Goal: Register for event/course

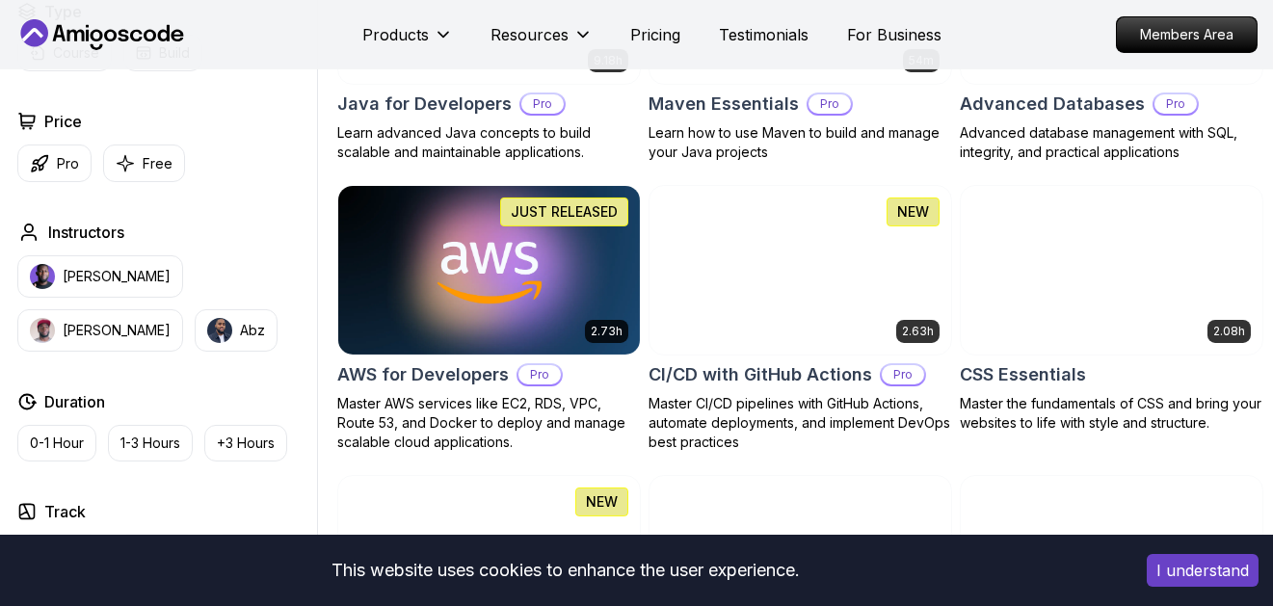
scroll to position [1396, 0]
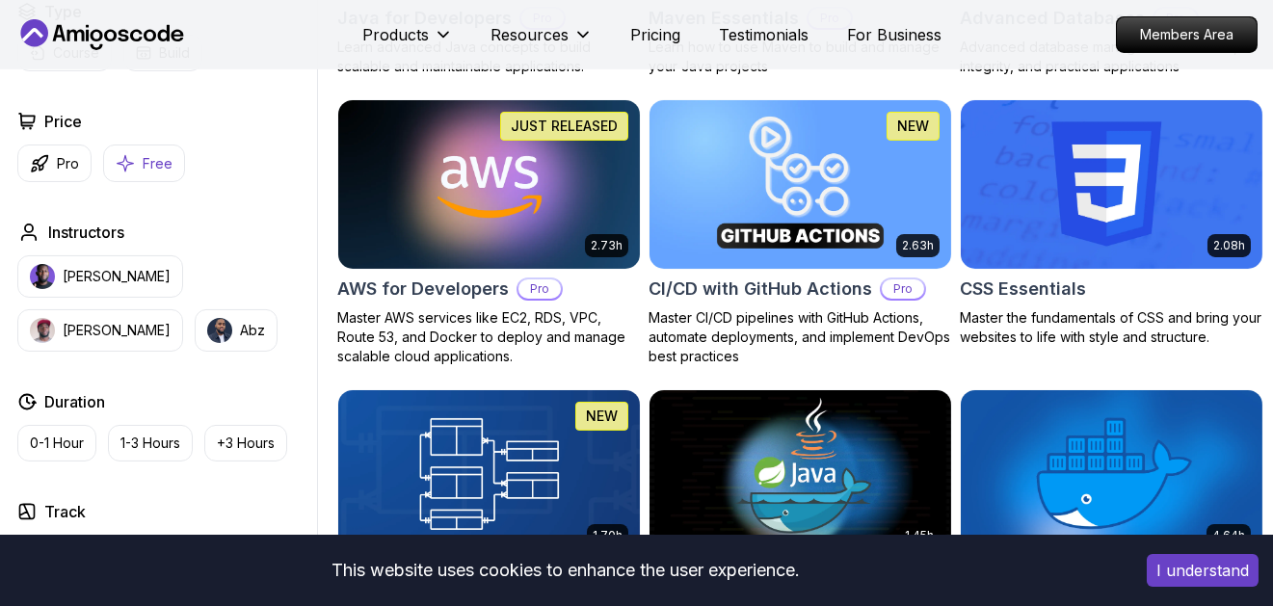
click at [149, 165] on p "Free" at bounding box center [158, 163] width 30 height 19
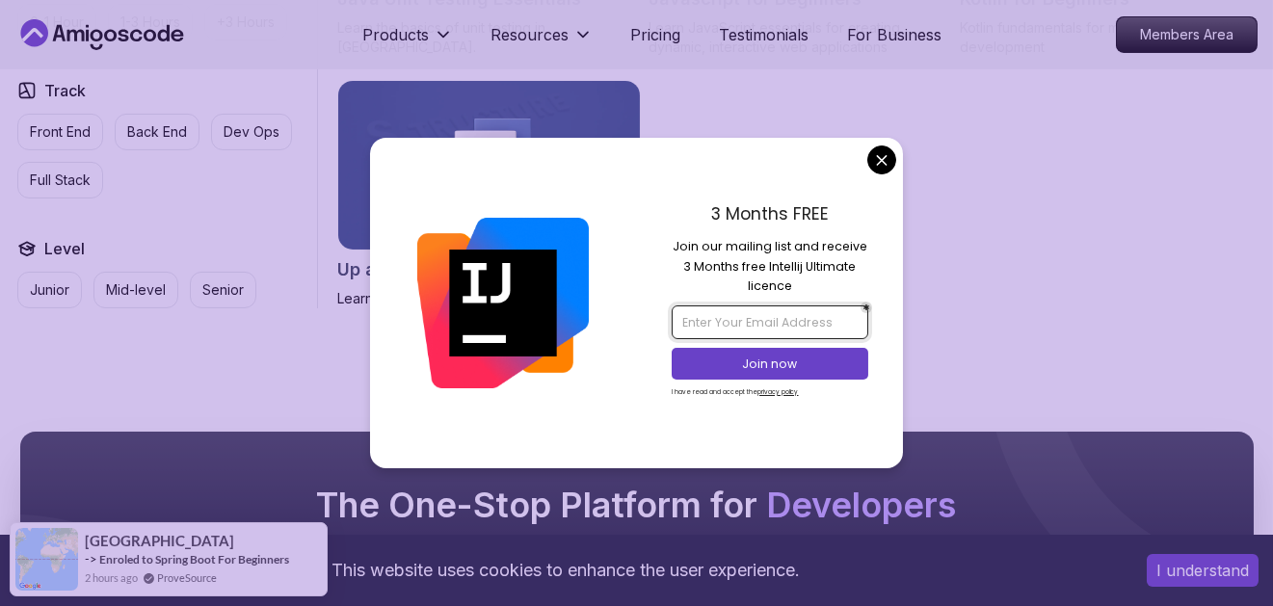
click at [764, 325] on input "email" at bounding box center [770, 321] width 197 height 33
type input "mohammedhuzaifaiqbal@gmail.com"
click at [744, 365] on p "Join now" at bounding box center [770, 364] width 160 height 17
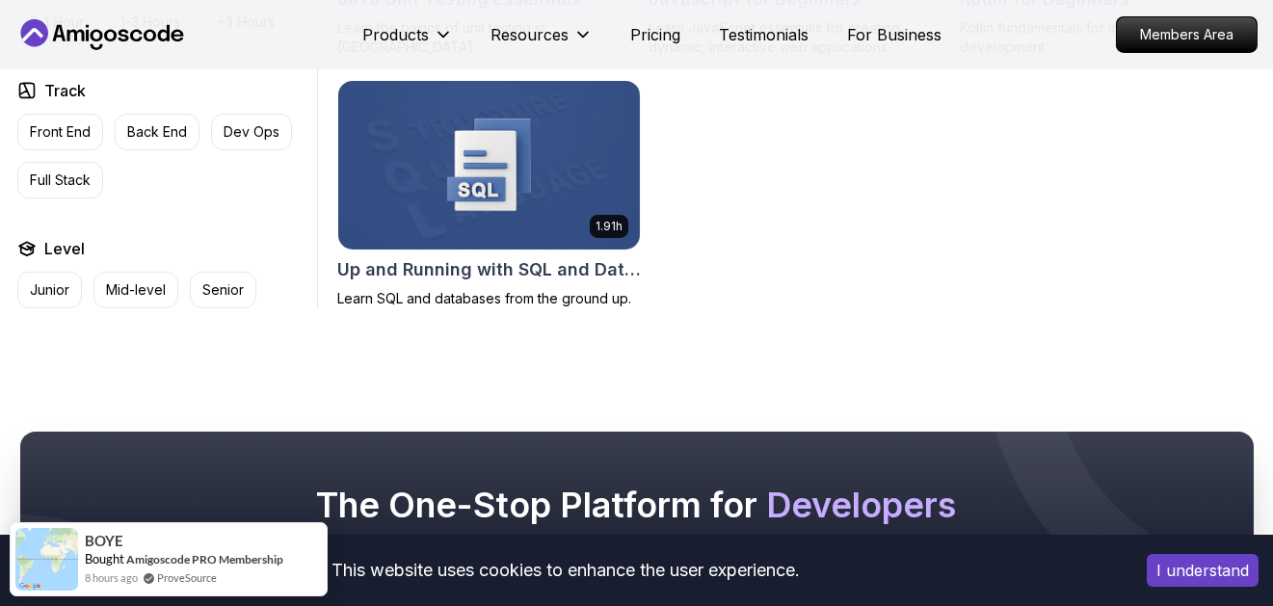
click at [555, 187] on img at bounding box center [489, 164] width 317 height 177
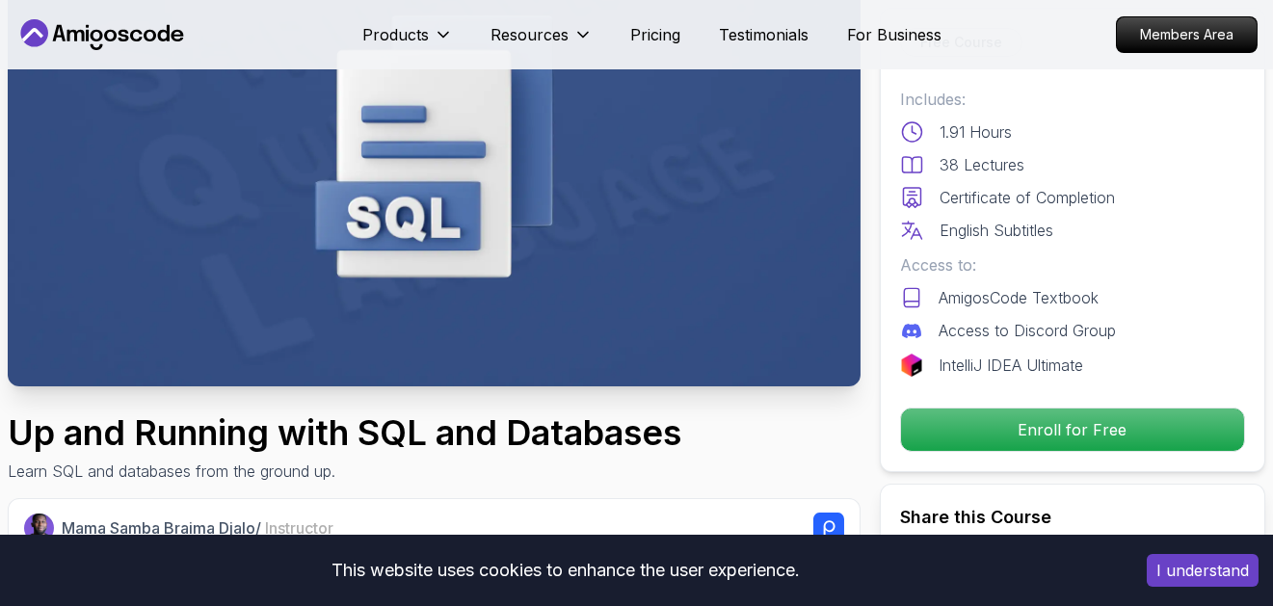
scroll to position [241, 0]
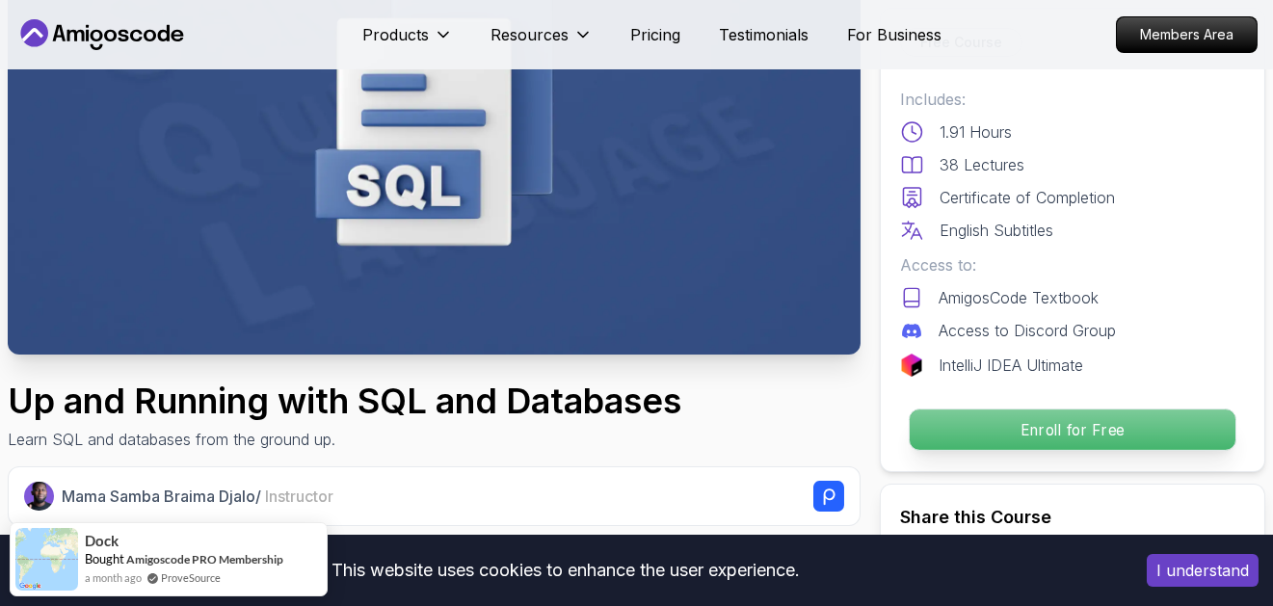
click at [1092, 421] on p "Enroll for Free" at bounding box center [1073, 430] width 326 height 40
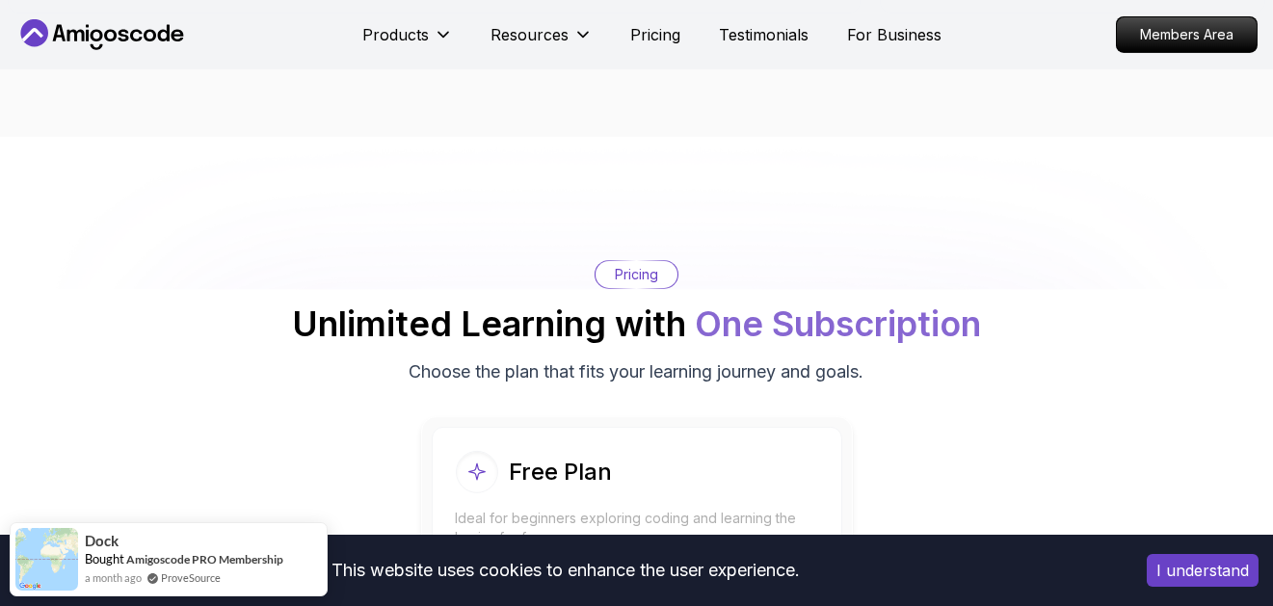
scroll to position [3398, 0]
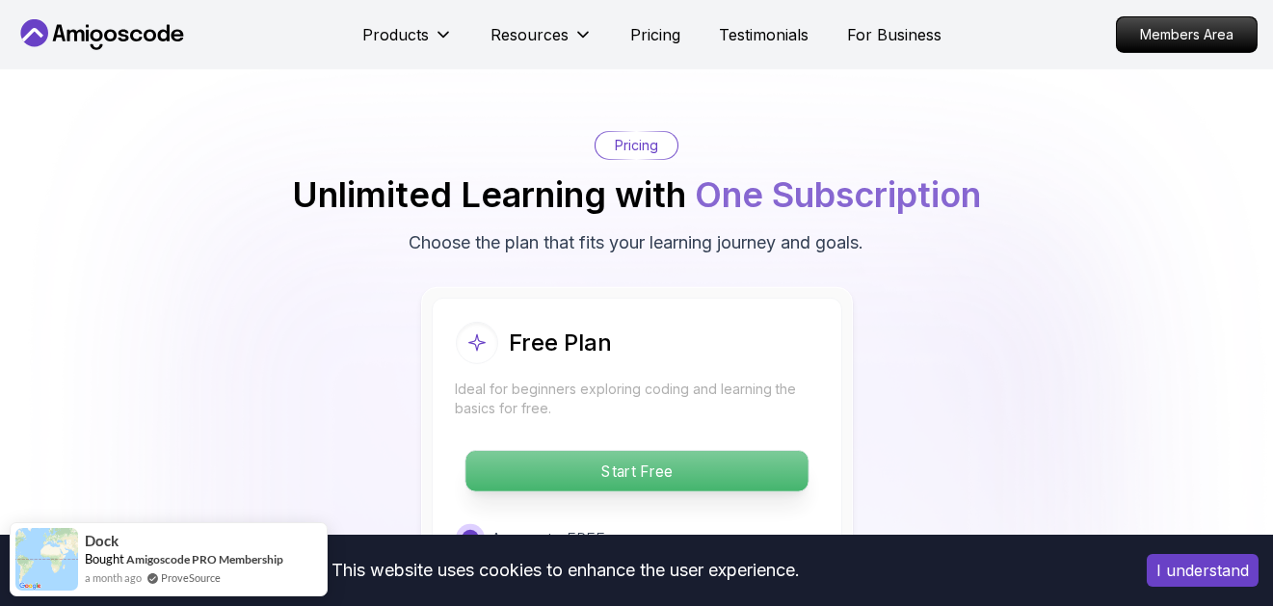
click at [675, 451] on p "Start Free" at bounding box center [636, 471] width 342 height 40
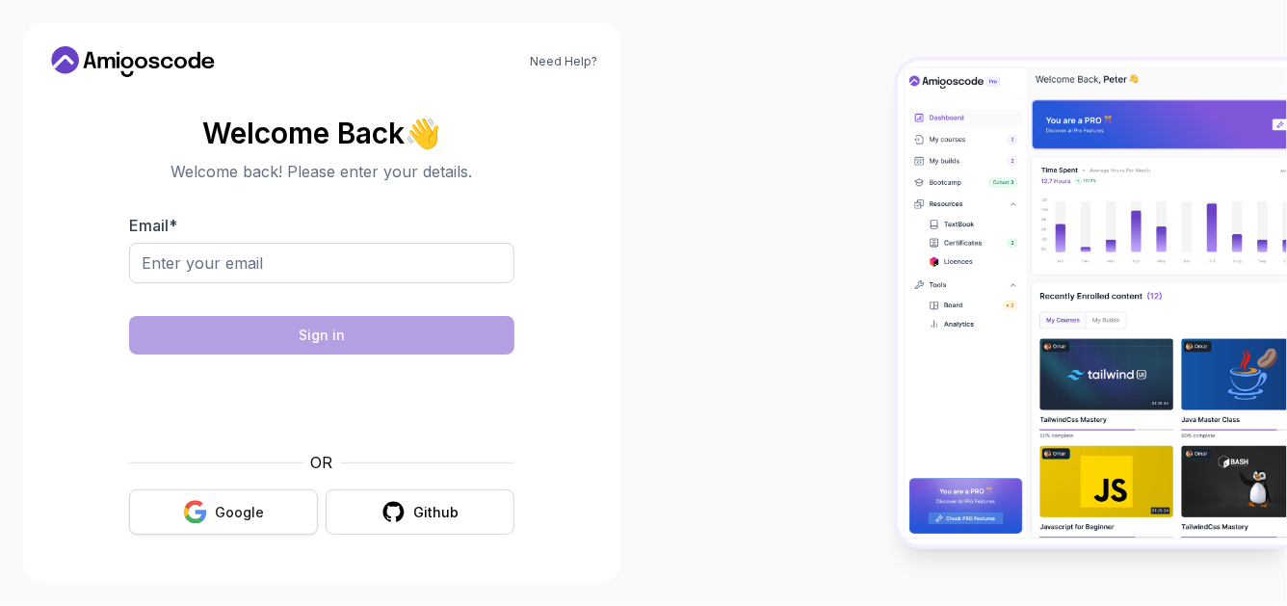
click at [226, 503] on div "Google" at bounding box center [239, 512] width 49 height 19
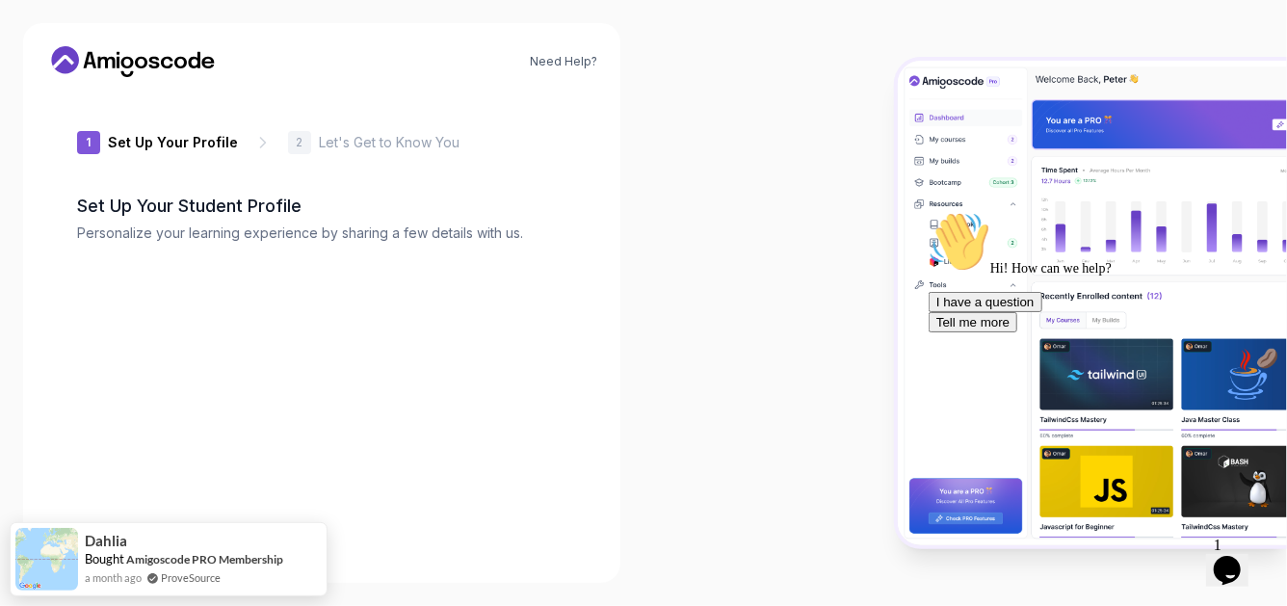
type input "briskeagle968e2"
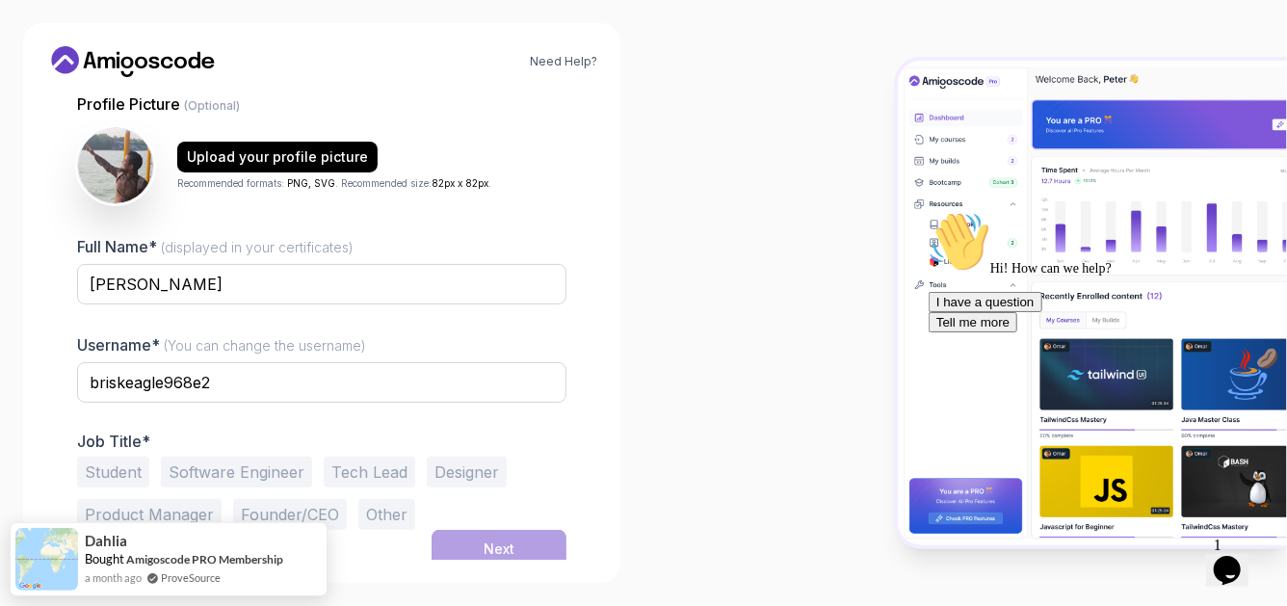
scroll to position [188, 0]
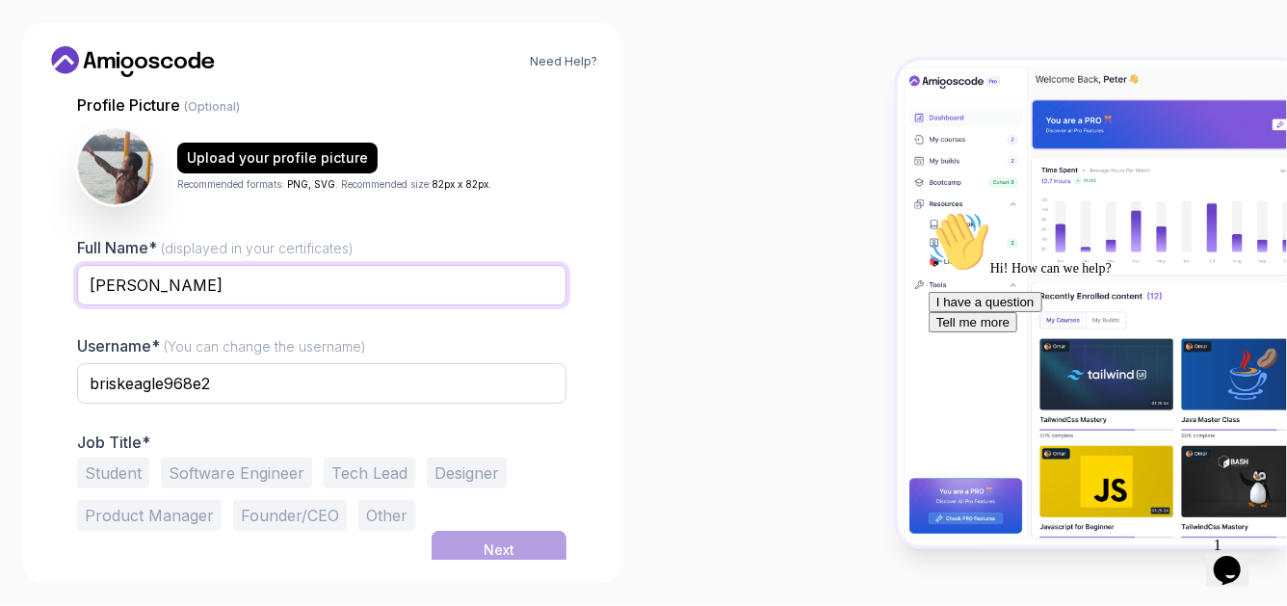
click at [160, 275] on input "Mohammad Huzaifa" at bounding box center [321, 285] width 489 height 40
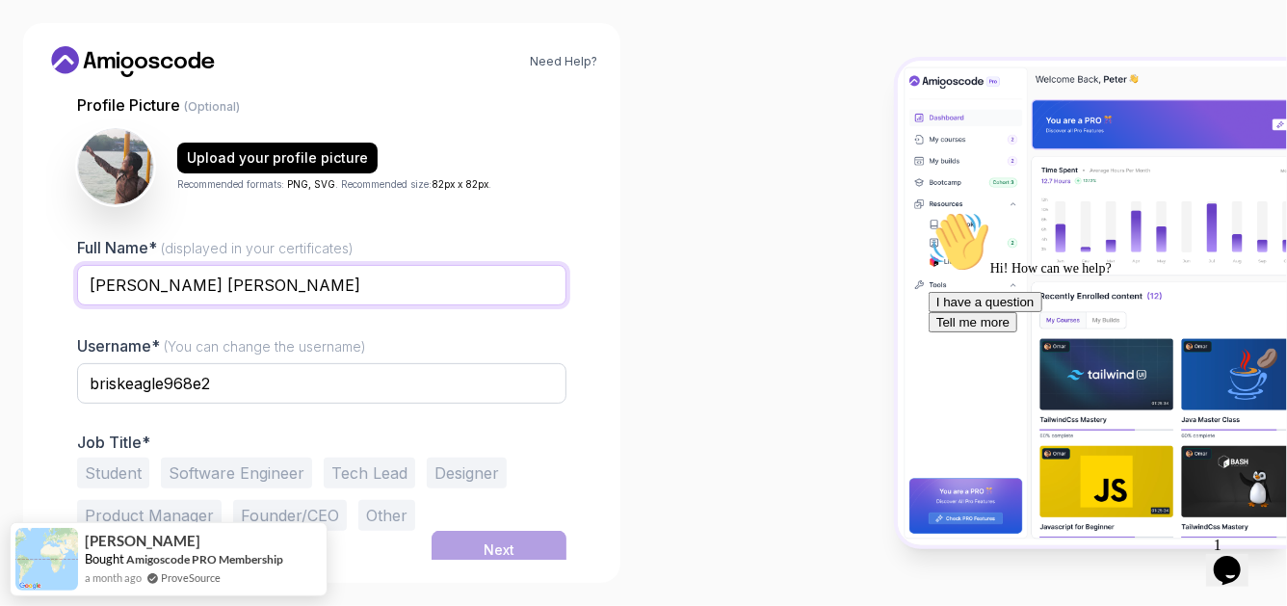
click at [162, 280] on input "Mohammad Huzaifa Iqbal" at bounding box center [321, 285] width 489 height 40
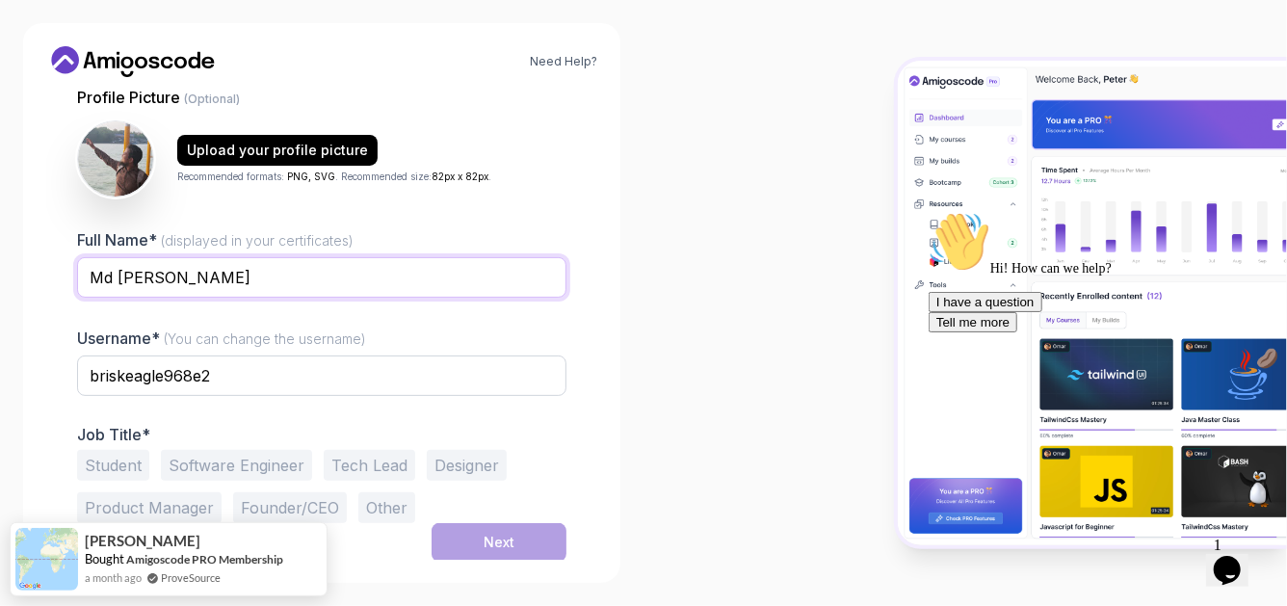
scroll to position [194, 0]
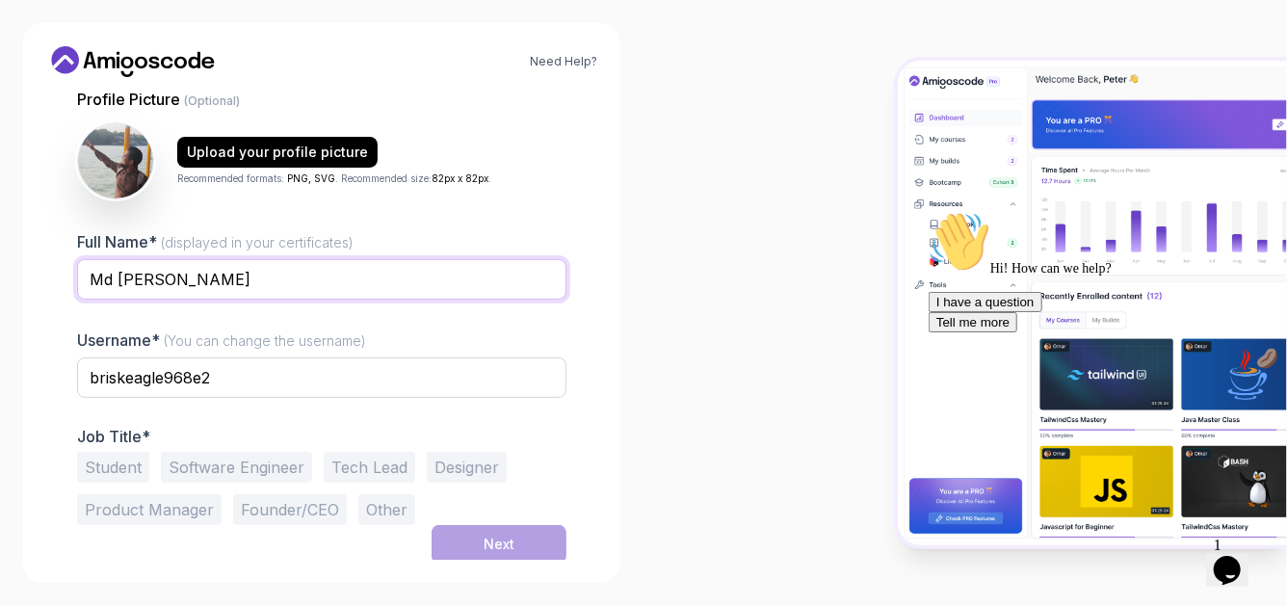
type input "Md Huzaifa Iqbal"
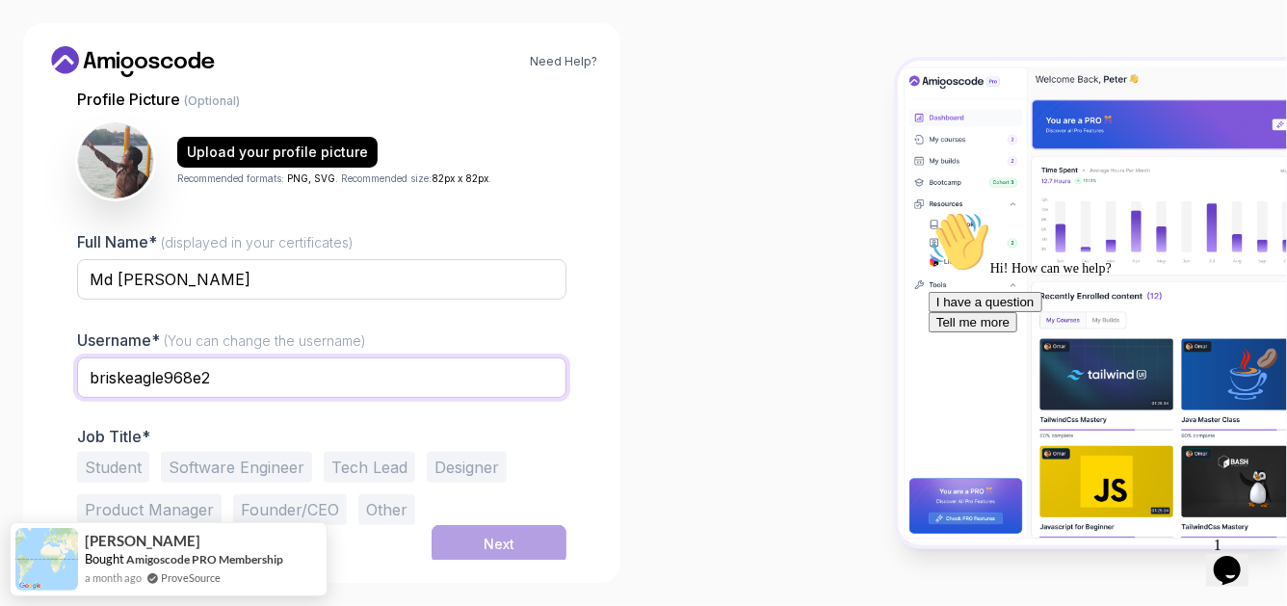
click at [237, 392] on input "briskeagle968e2" at bounding box center [321, 377] width 489 height 40
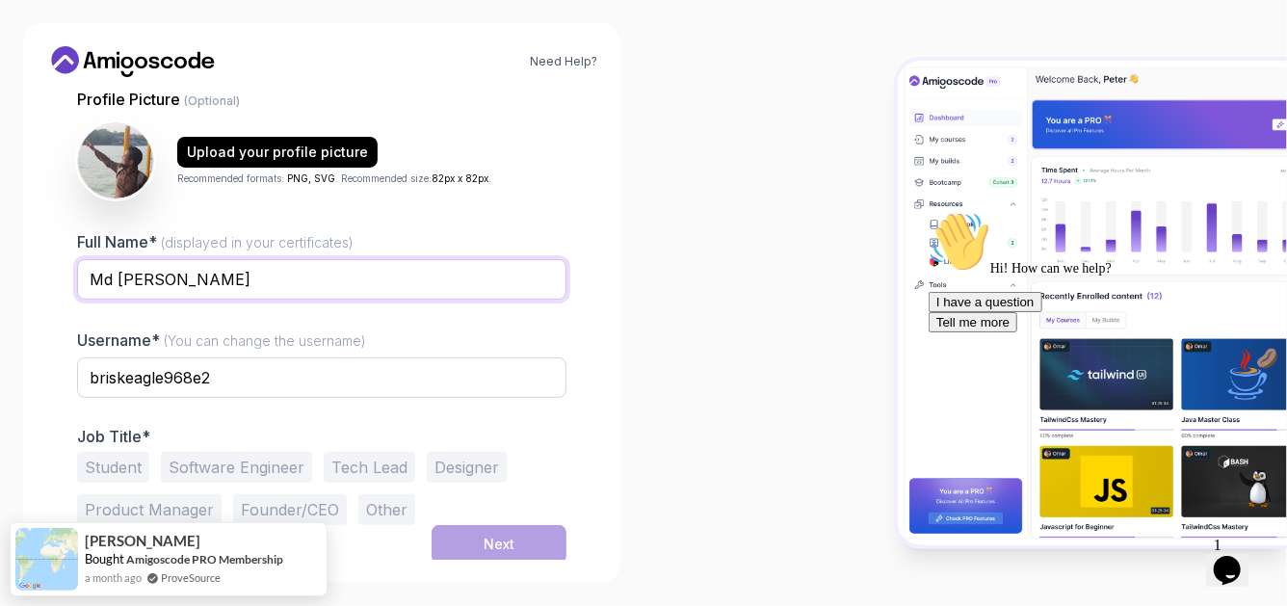
drag, startPoint x: 236, startPoint y: 268, endPoint x: 62, endPoint y: 243, distance: 176.2
click at [62, 243] on div "1 Set Up Your Profile 1 Set Up Your Profile 2 Let's Get to Know You Set Up Your…" at bounding box center [321, 132] width 551 height 467
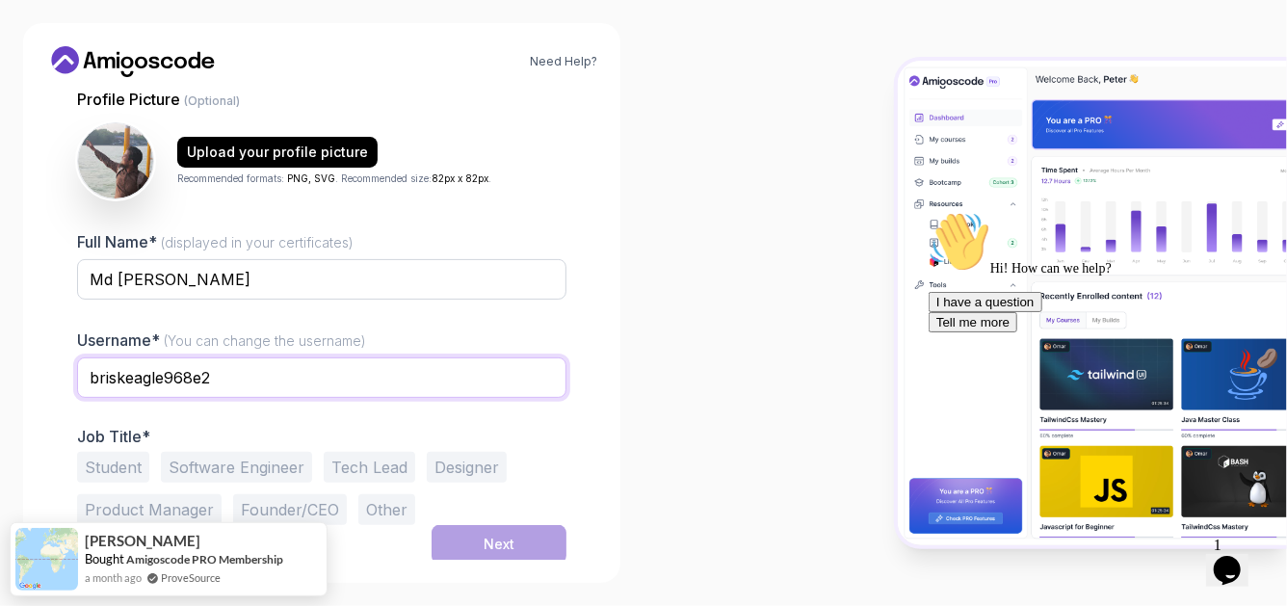
click at [369, 390] on input "briskeagle968e2" at bounding box center [321, 377] width 489 height 40
type input "b"
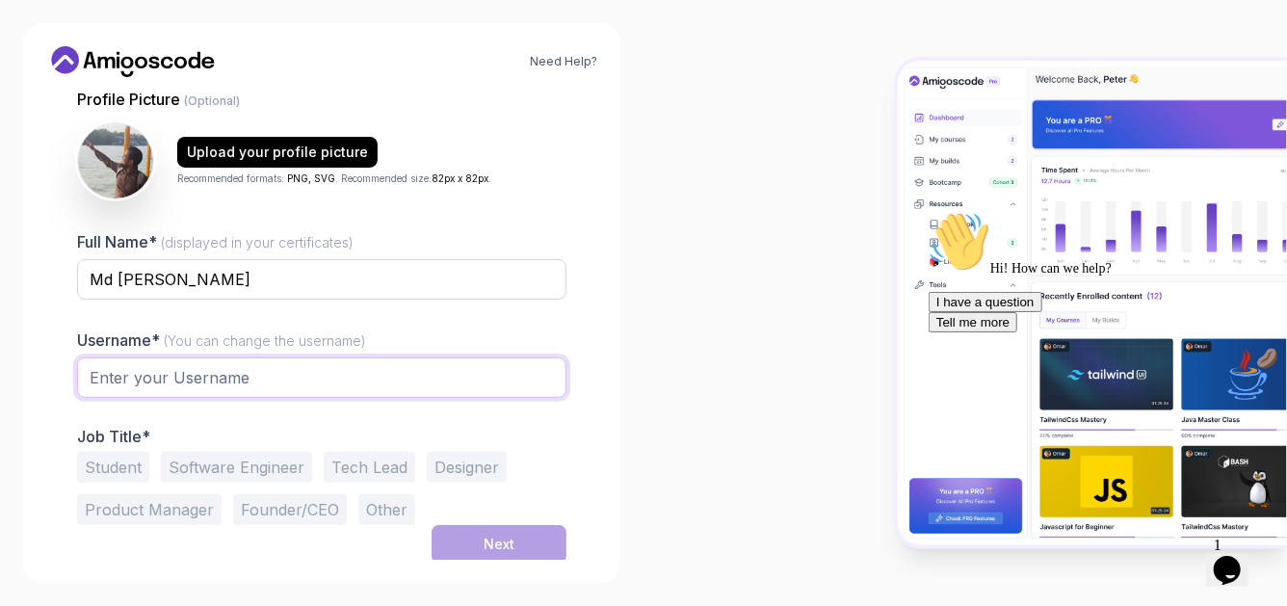
click at [369, 390] on input "text" at bounding box center [321, 377] width 489 height 40
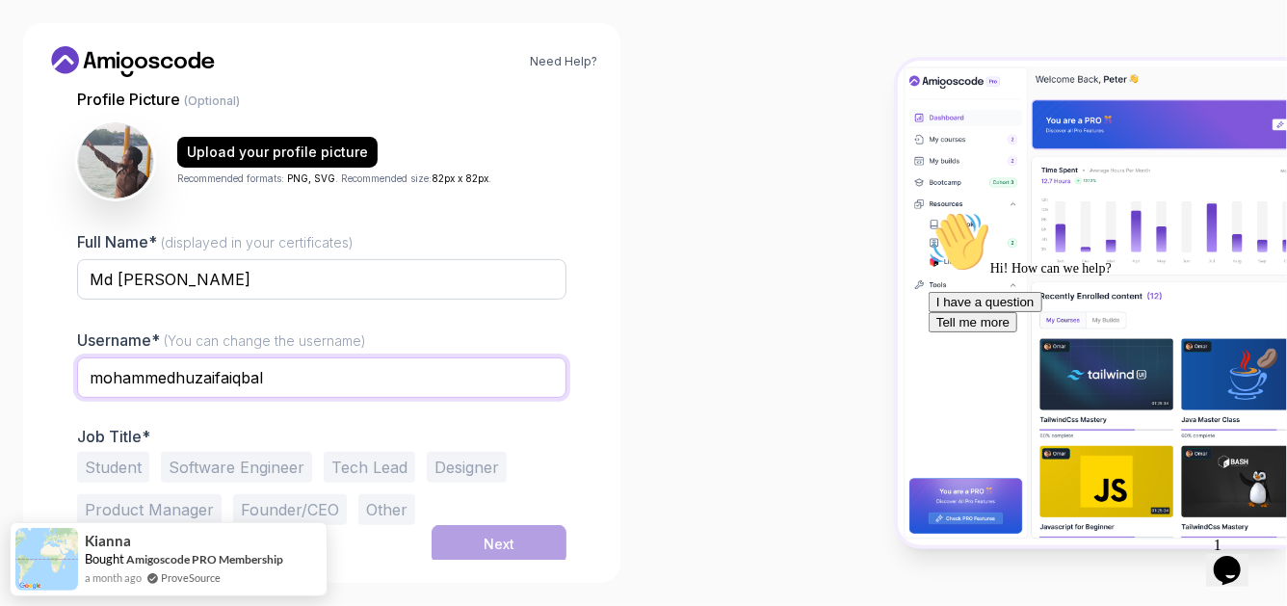
scroll to position [196, 0]
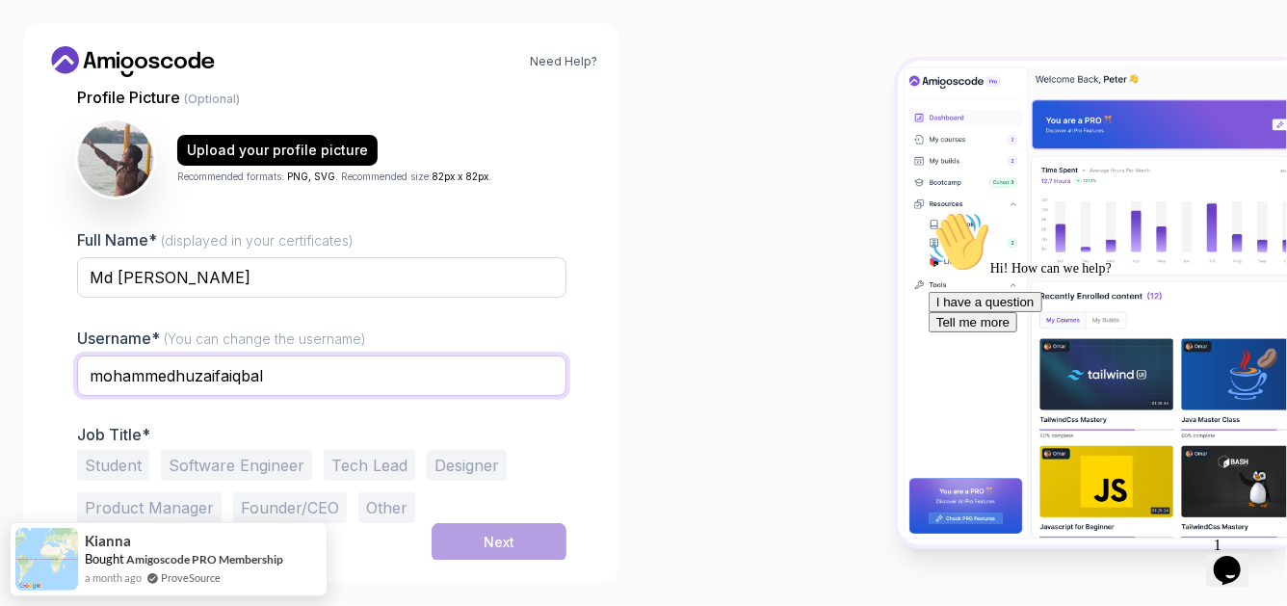
type input "mohammedhuzaifaiqbal"
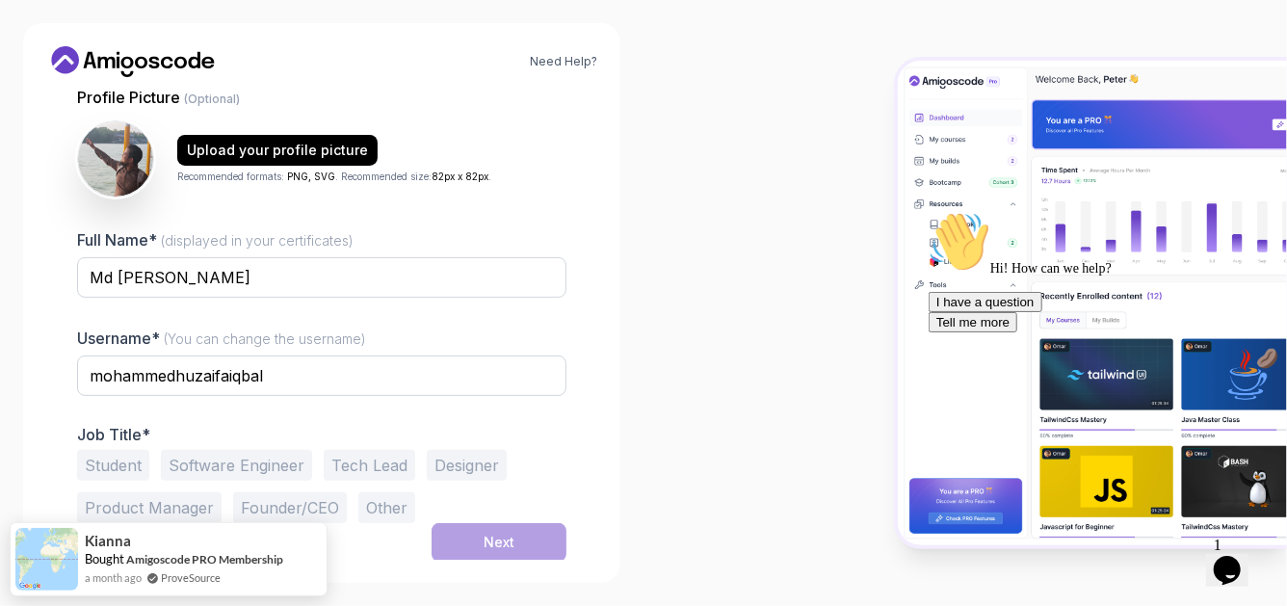
click at [479, 513] on div "Student Software Engineer Tech Lead Designer Product Manager Founder/CEO Other" at bounding box center [321, 486] width 489 height 73
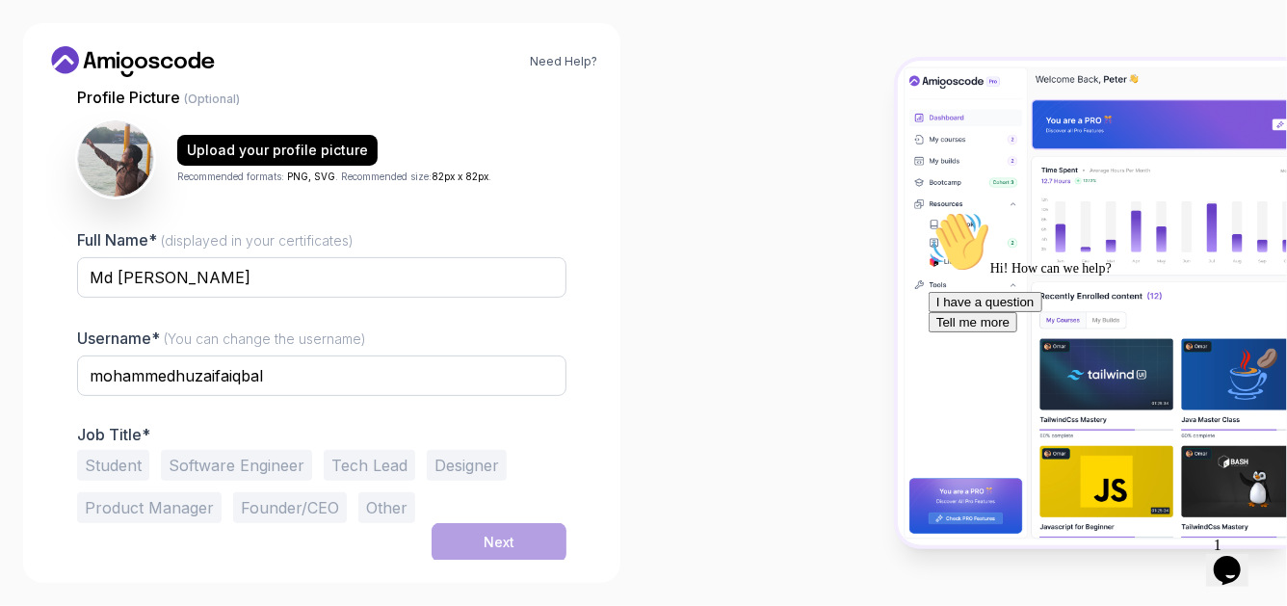
click at [113, 470] on button "Student" at bounding box center [113, 465] width 72 height 31
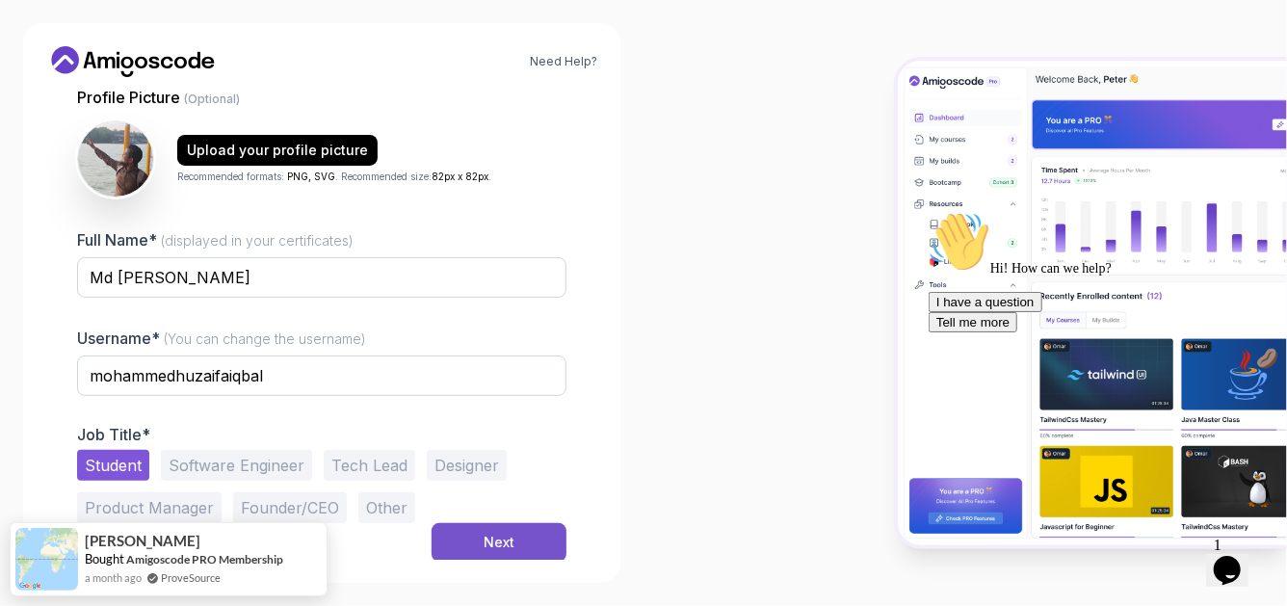
click at [497, 527] on button "Next" at bounding box center [499, 542] width 135 height 39
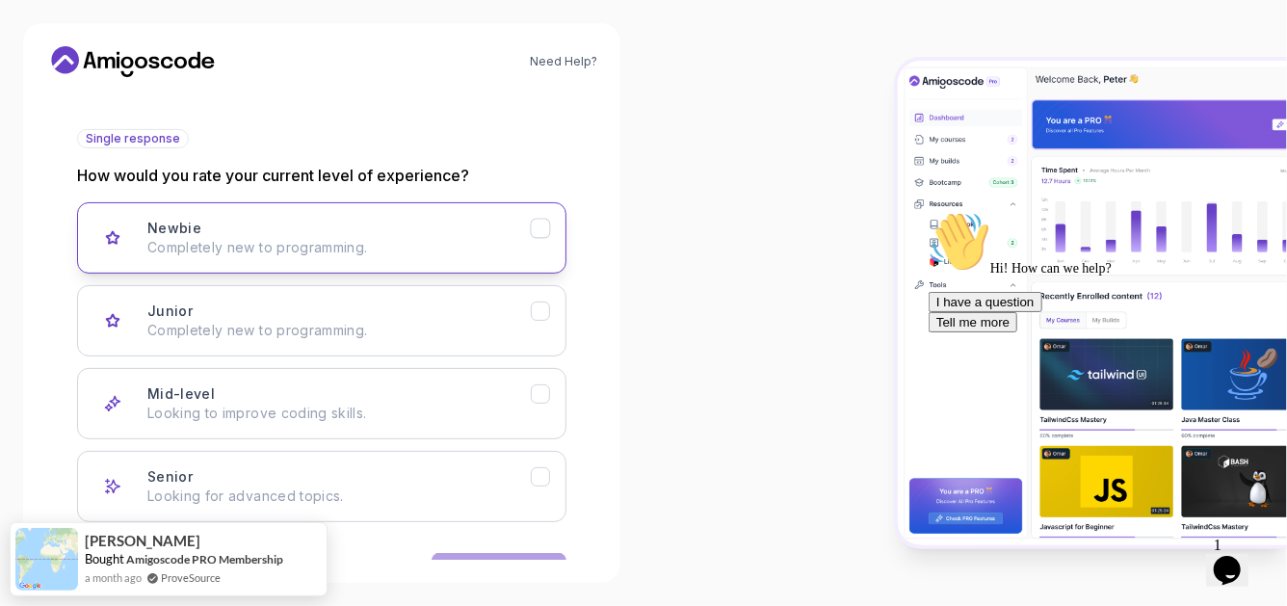
click at [449, 249] on p "Completely new to programming." at bounding box center [338, 247] width 383 height 19
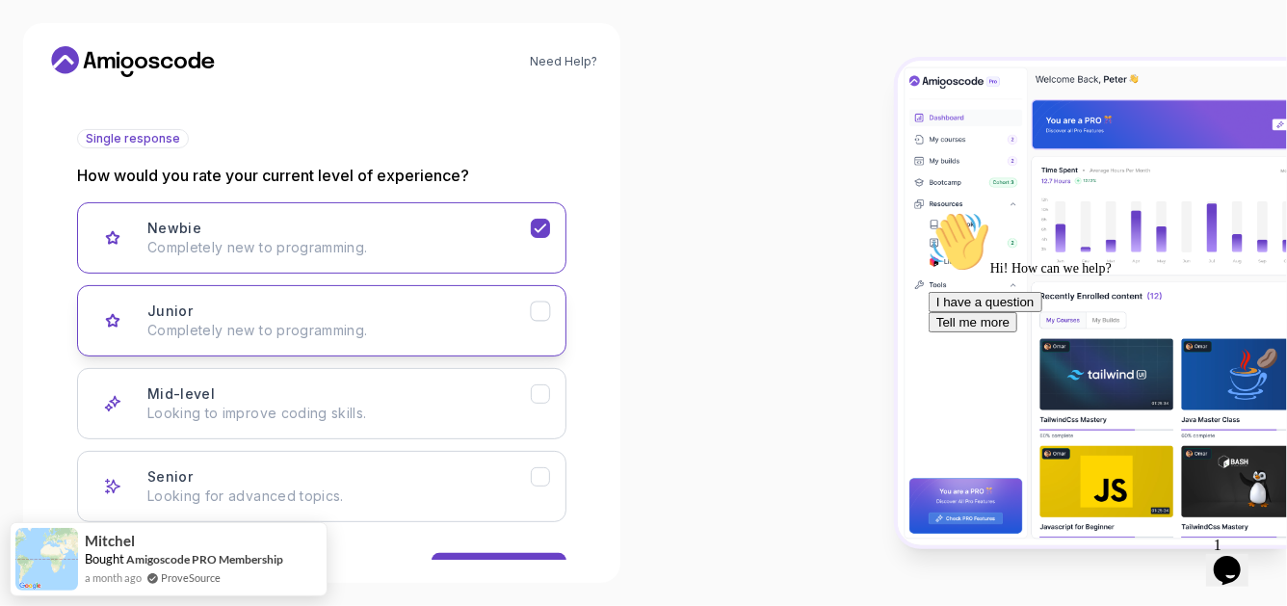
click at [464, 330] on p "Completely new to programming." at bounding box center [338, 330] width 383 height 19
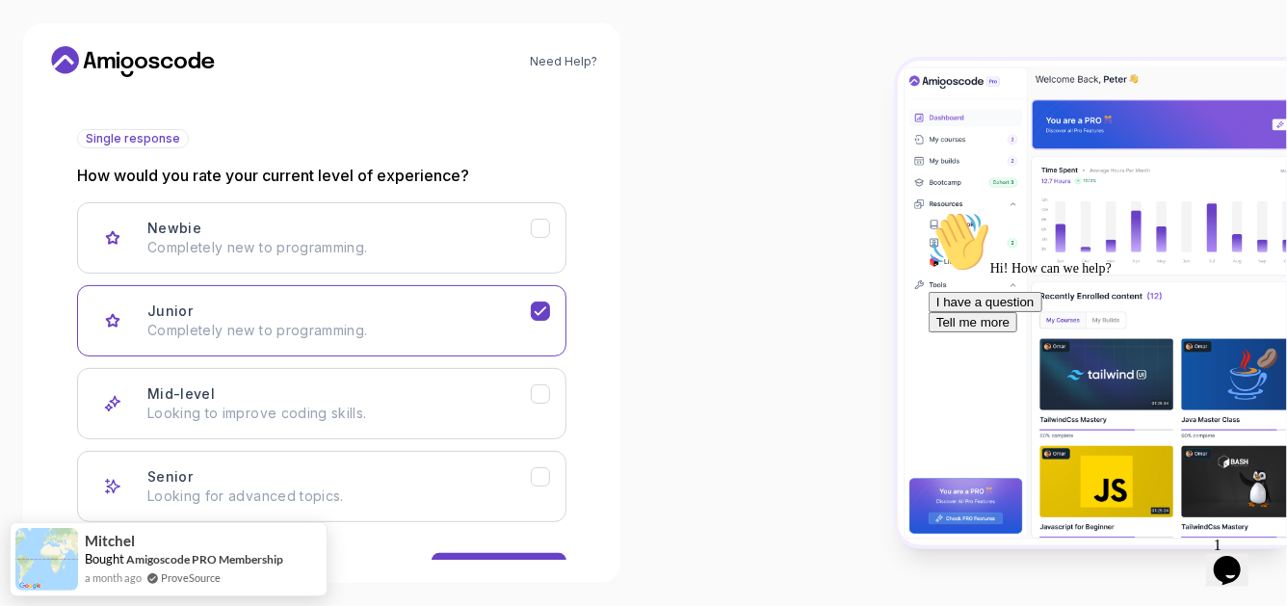
scroll to position [255, 0]
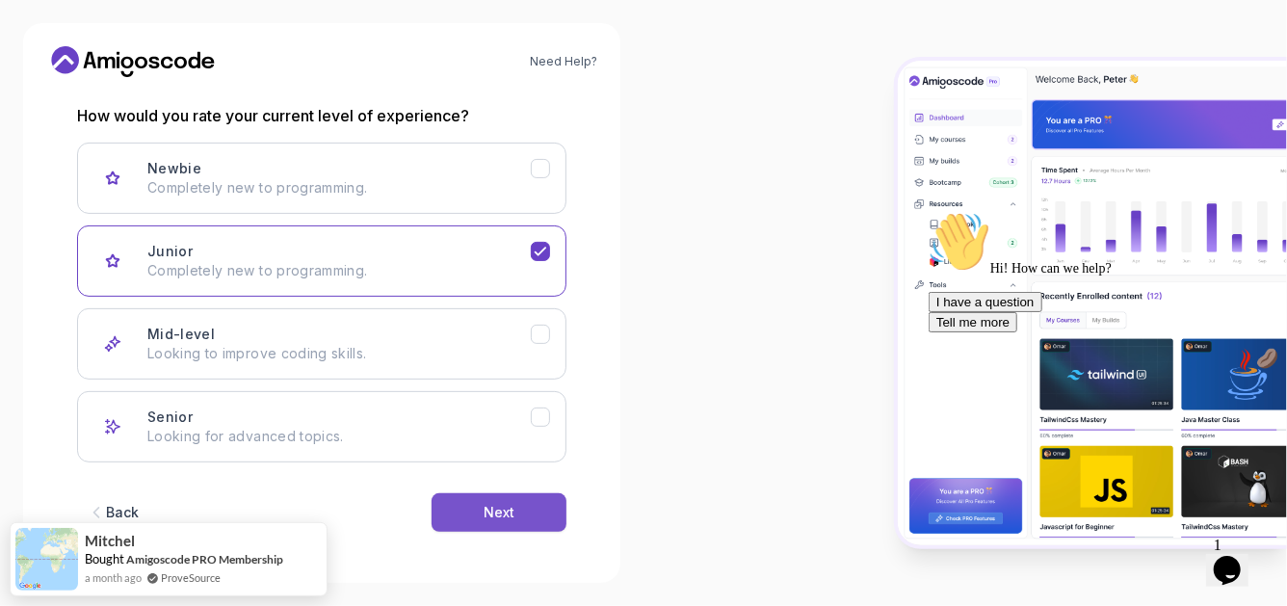
click at [517, 519] on button "Next" at bounding box center [499, 512] width 135 height 39
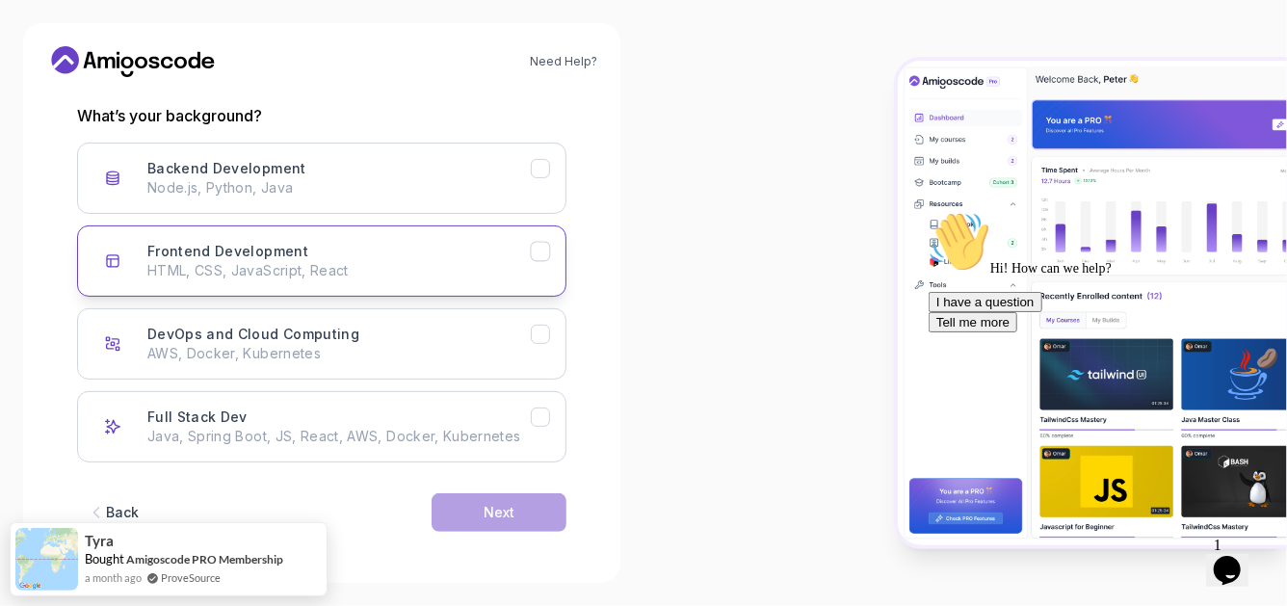
click at [420, 278] on p "HTML, CSS, JavaScript, React" at bounding box center [338, 270] width 383 height 19
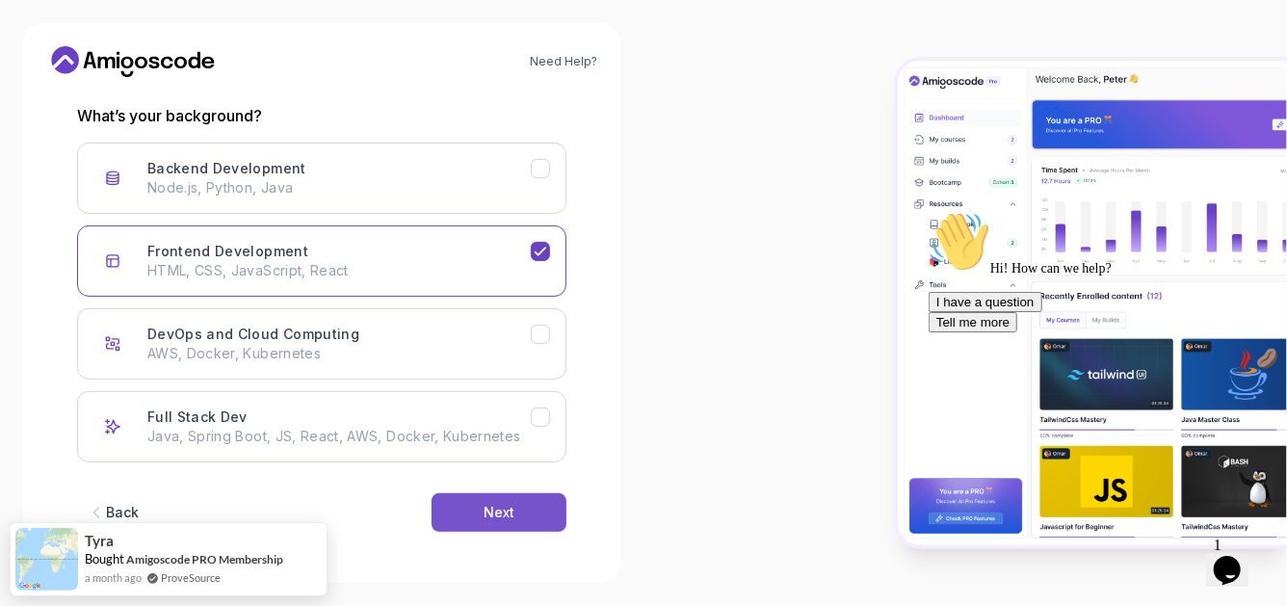
click at [523, 502] on button "Next" at bounding box center [499, 512] width 135 height 39
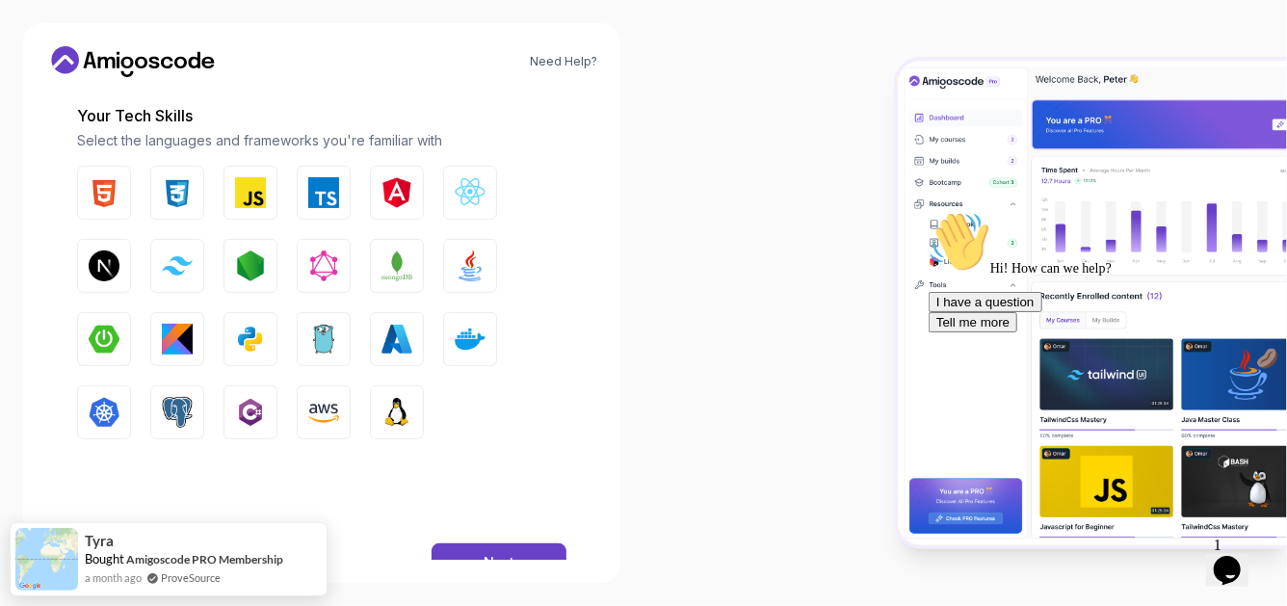
scroll to position [307, 0]
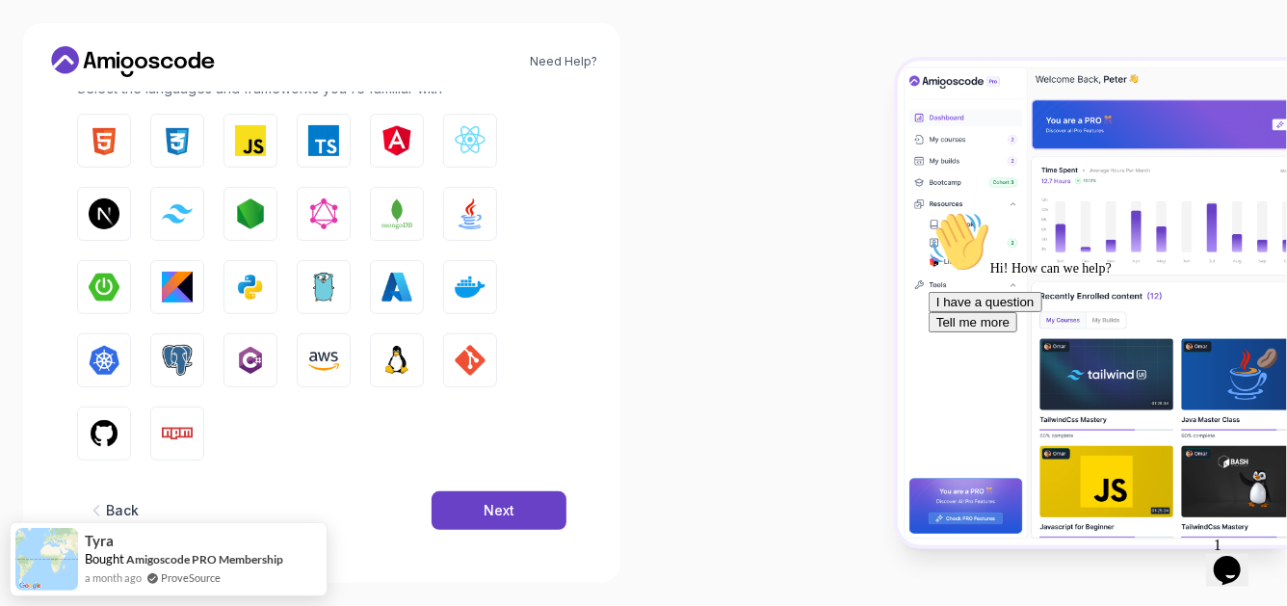
click at [532, 517] on button "Next" at bounding box center [499, 510] width 135 height 39
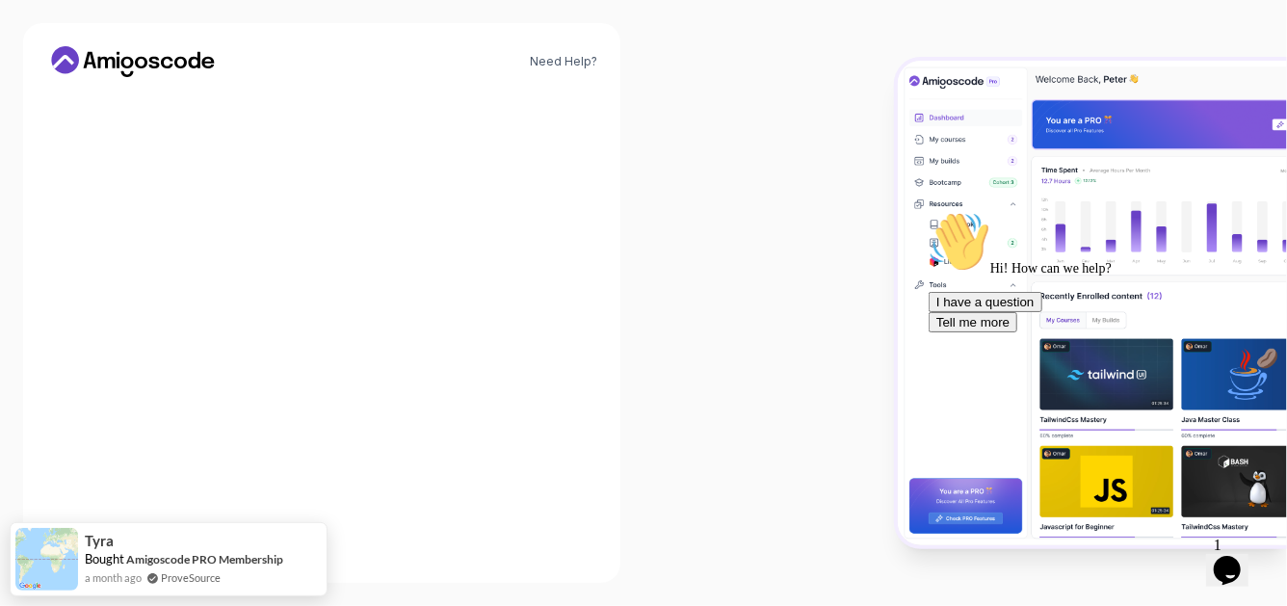
scroll to position [266, 0]
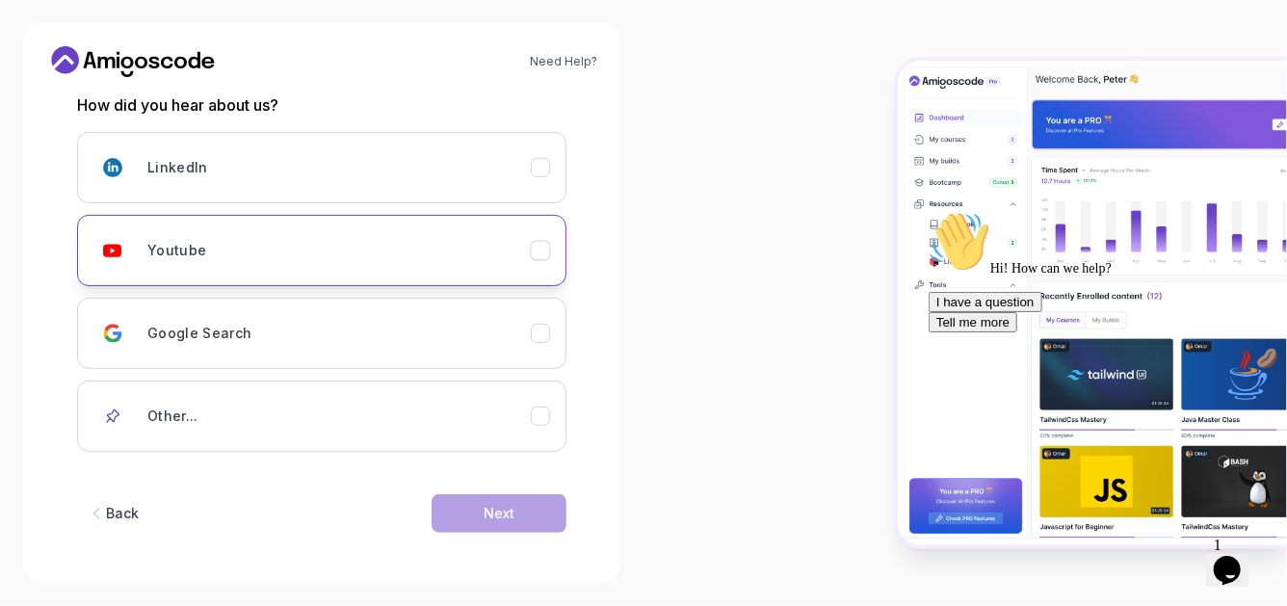
click at [367, 251] on div "Youtube" at bounding box center [338, 250] width 383 height 39
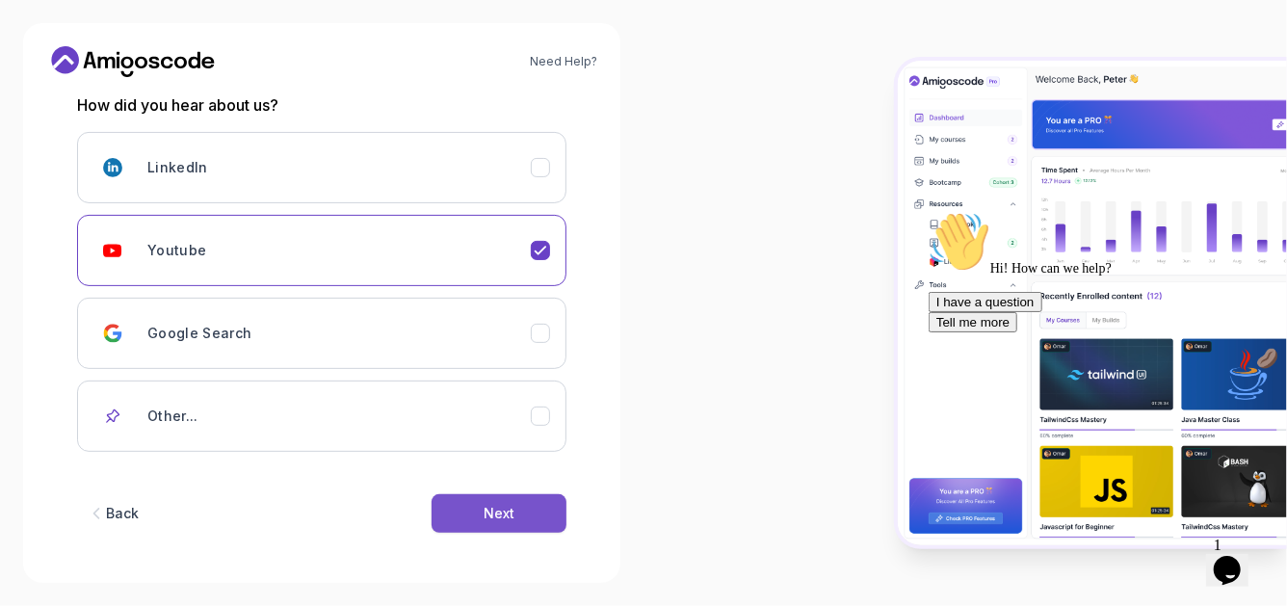
click at [463, 494] on button "Next" at bounding box center [499, 513] width 135 height 39
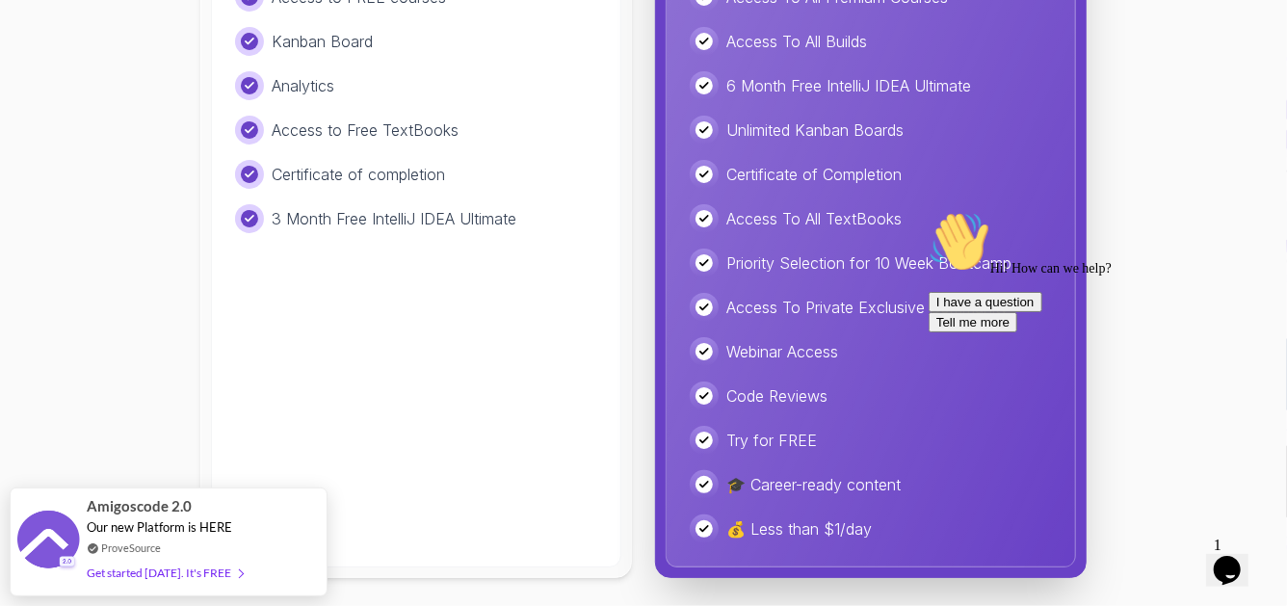
scroll to position [198, 0]
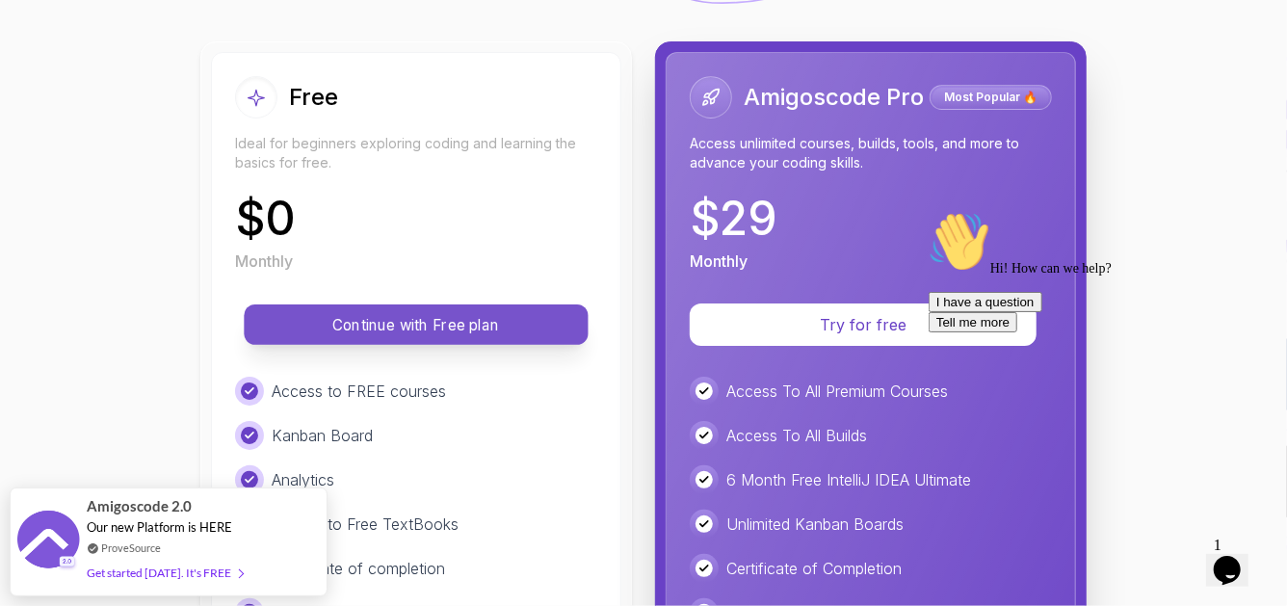
click at [490, 332] on p "Continue with Free plan" at bounding box center [416, 325] width 301 height 22
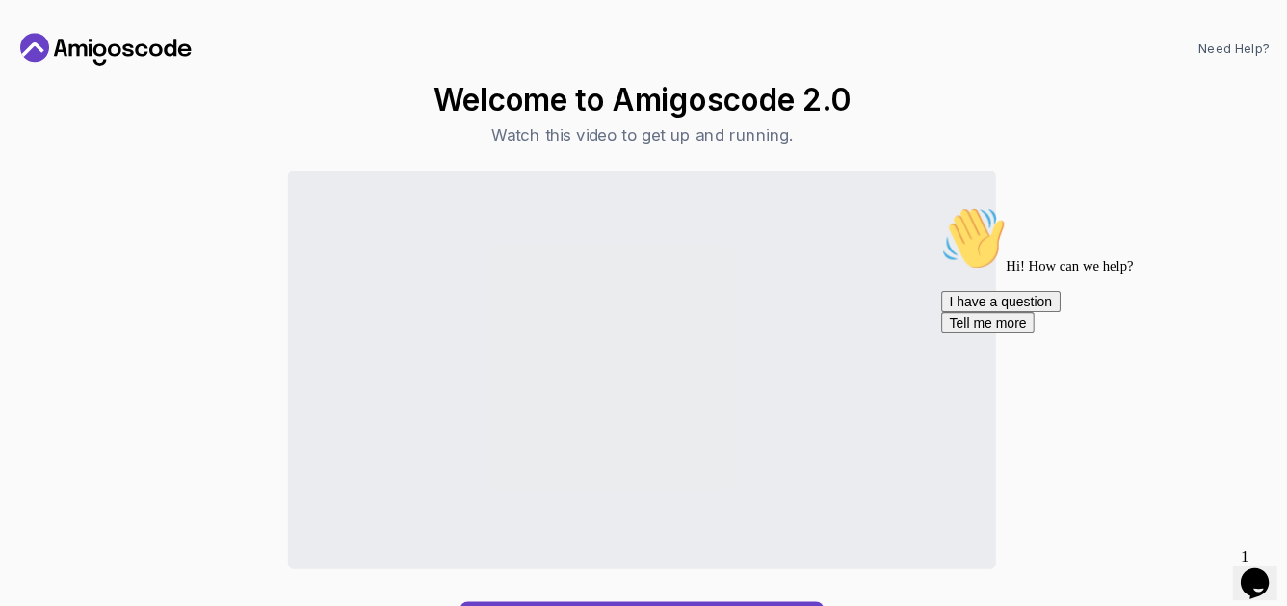
scroll to position [0, 0]
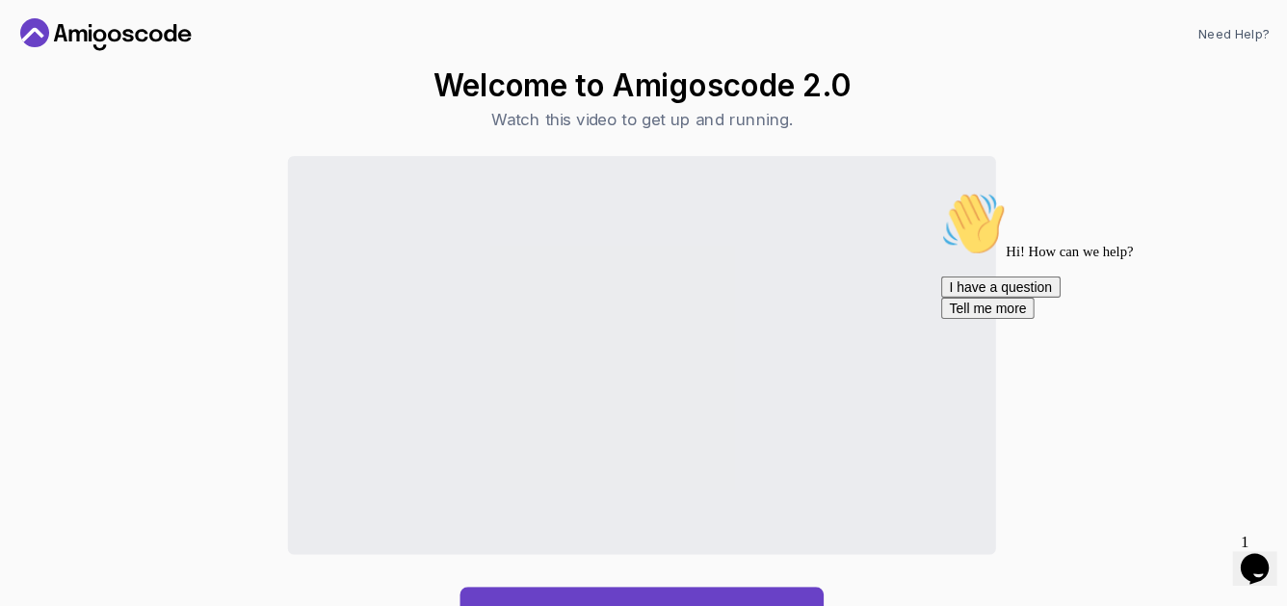
click at [1095, 95] on div "Welcome to Amigoscode 2.0 Watch this video to get up and running. Continue to D…" at bounding box center [643, 364] width 1195 height 542
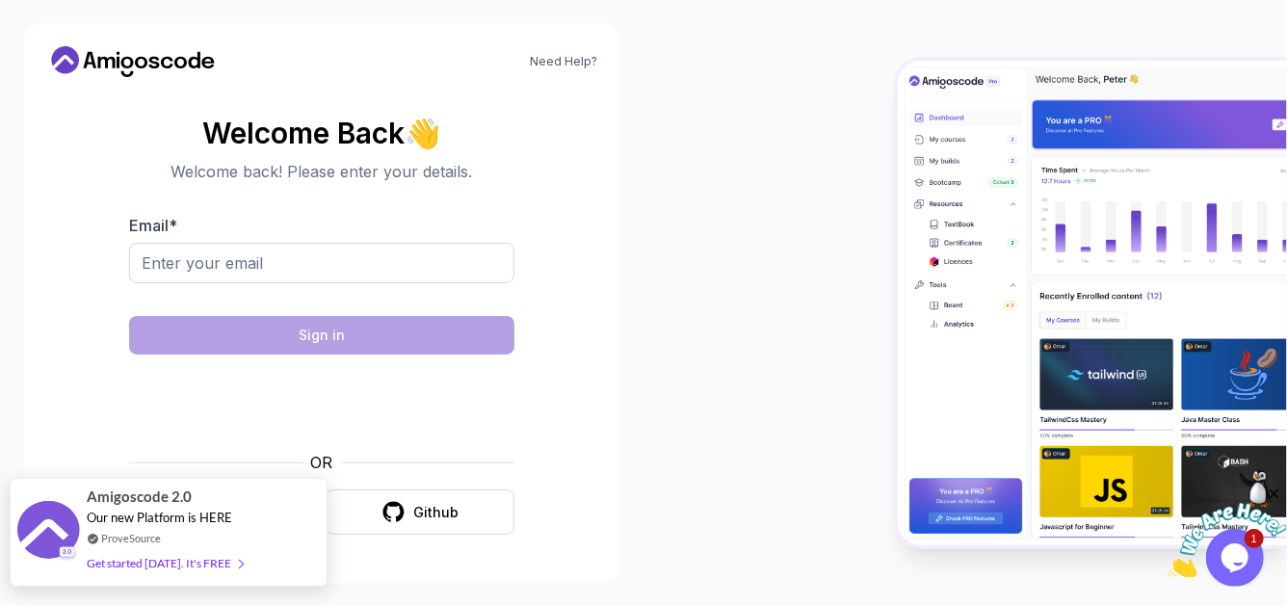
click at [185, 525] on span "Our new Platform is HERE" at bounding box center [159, 517] width 145 height 15
click at [172, 537] on div "ProveSource" at bounding box center [165, 538] width 156 height 16
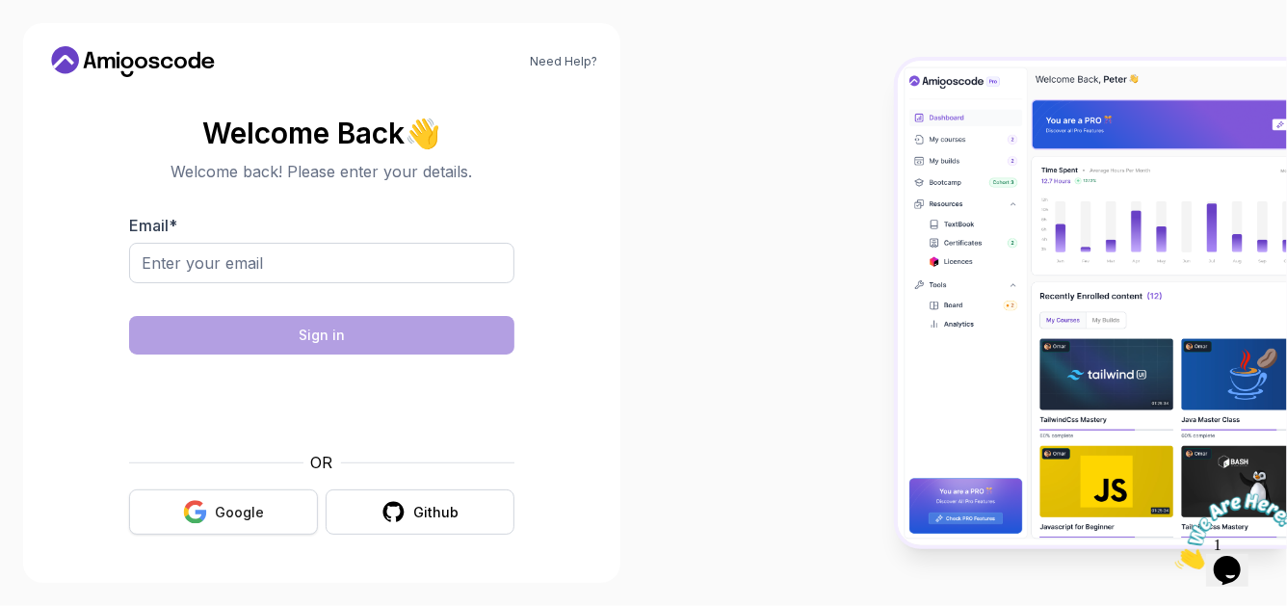
click at [237, 514] on div "Google" at bounding box center [239, 512] width 49 height 19
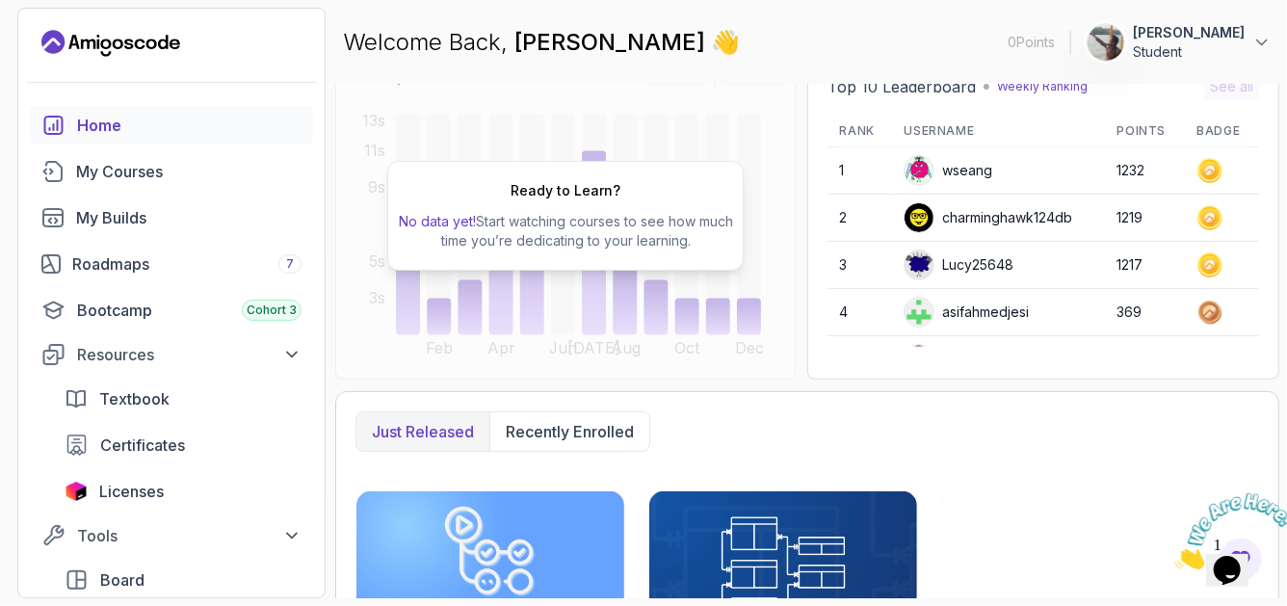
scroll to position [209, 0]
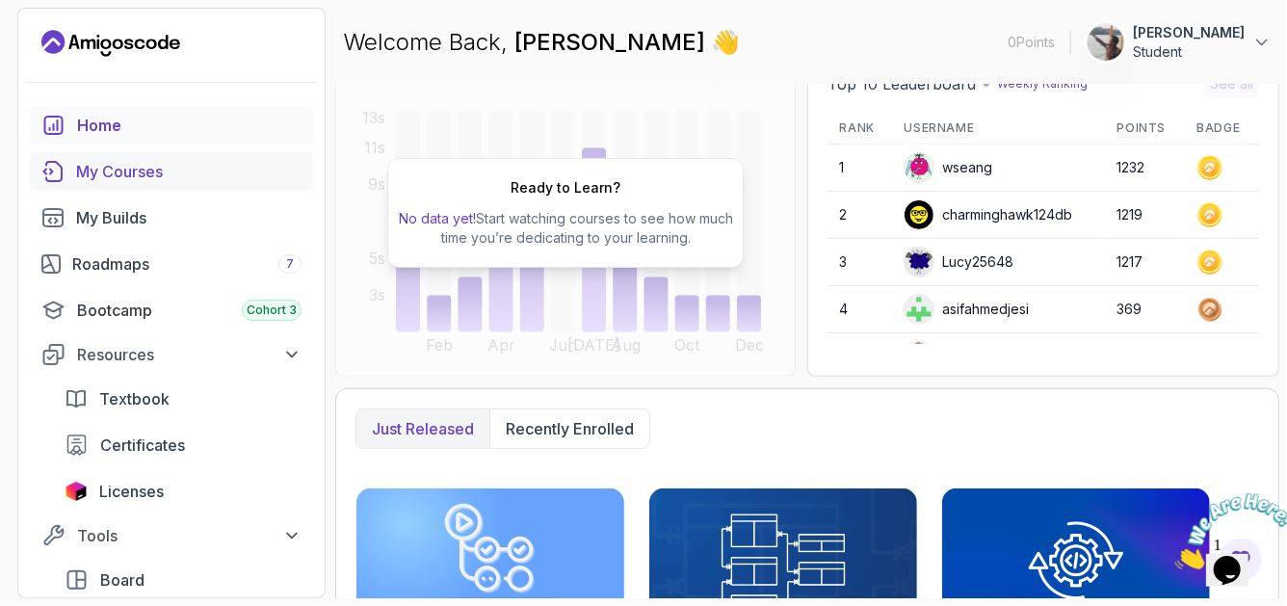
click at [176, 185] on link "My Courses" at bounding box center [171, 171] width 283 height 39
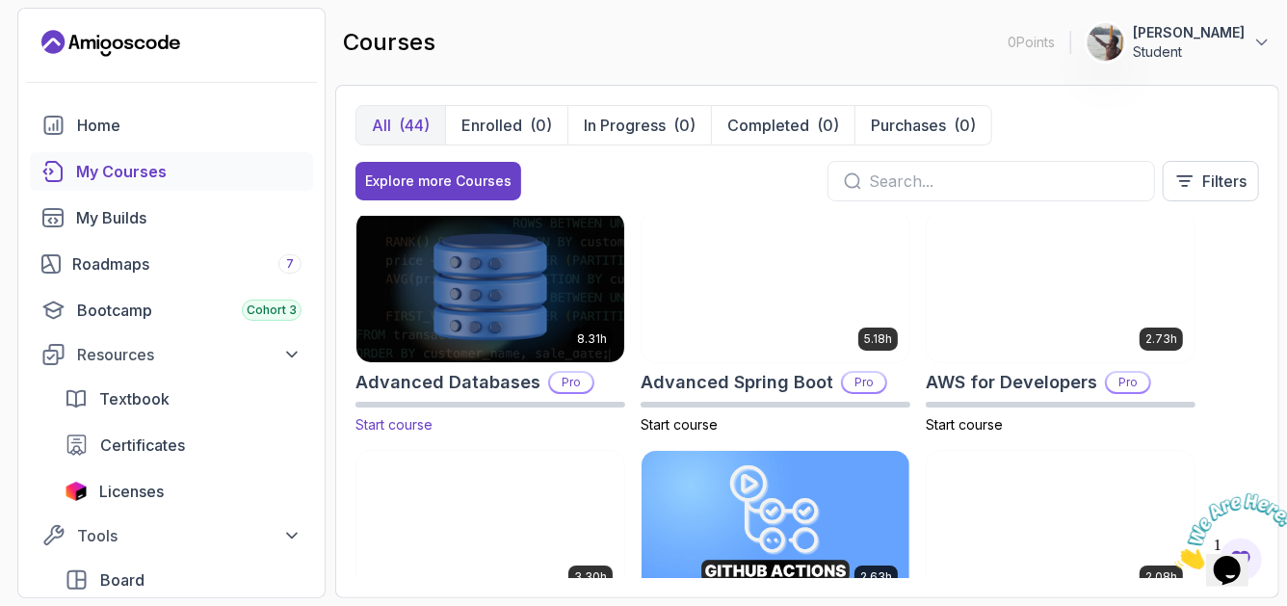
scroll to position [4, 0]
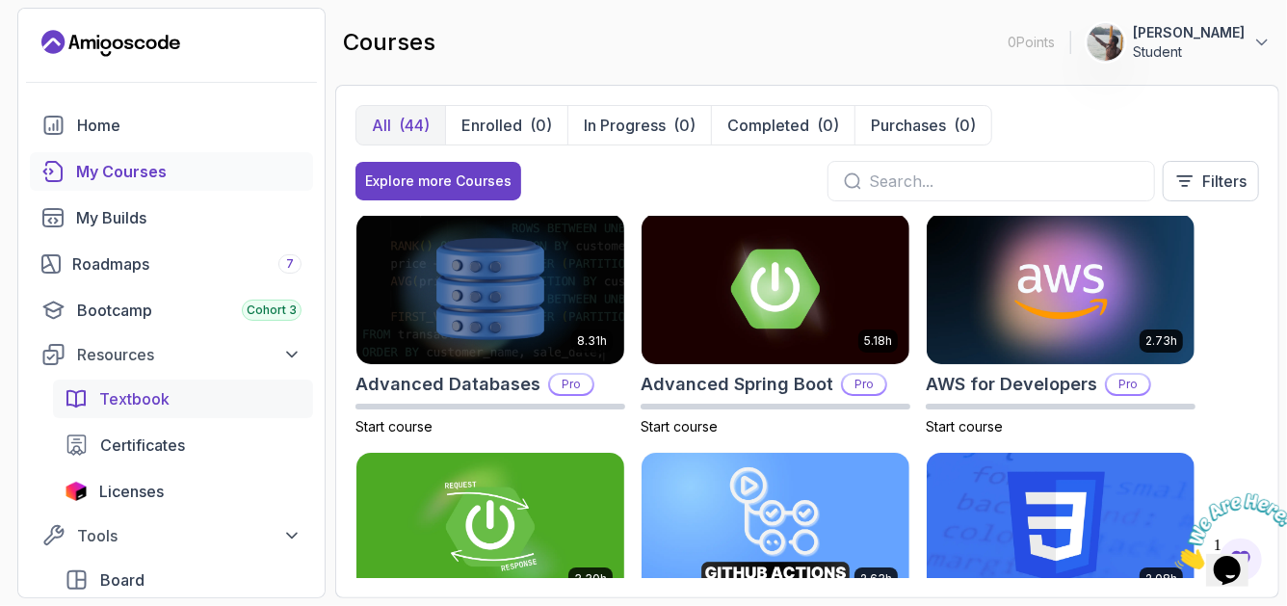
click at [196, 398] on div "Textbook" at bounding box center [200, 398] width 202 height 23
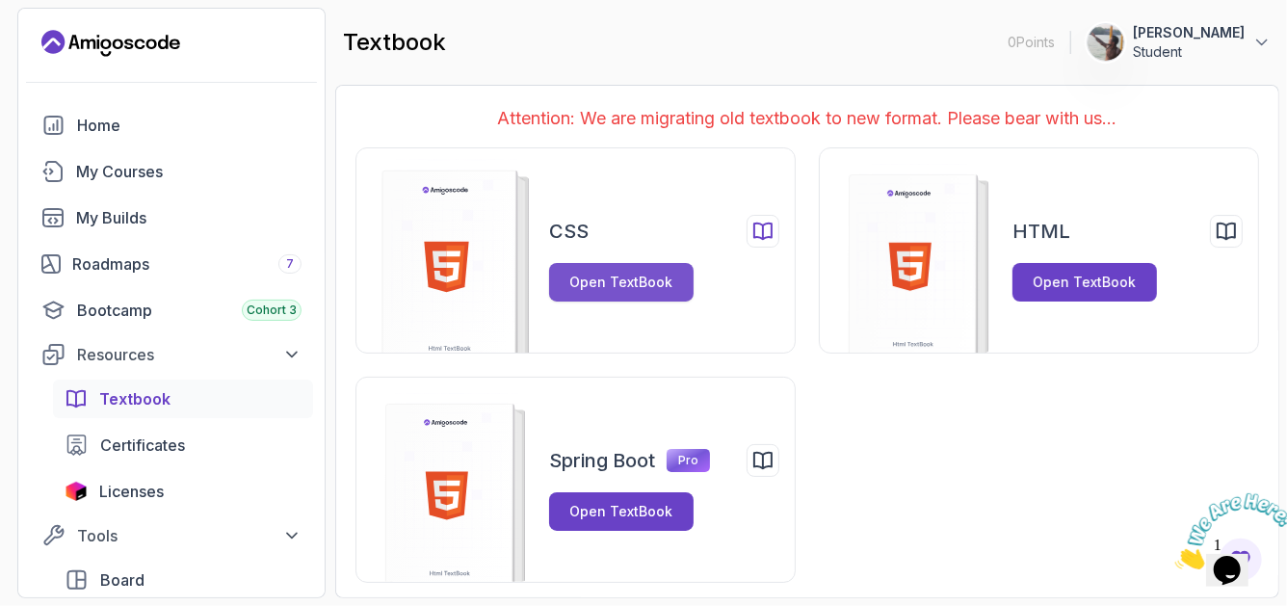
scroll to position [2, 0]
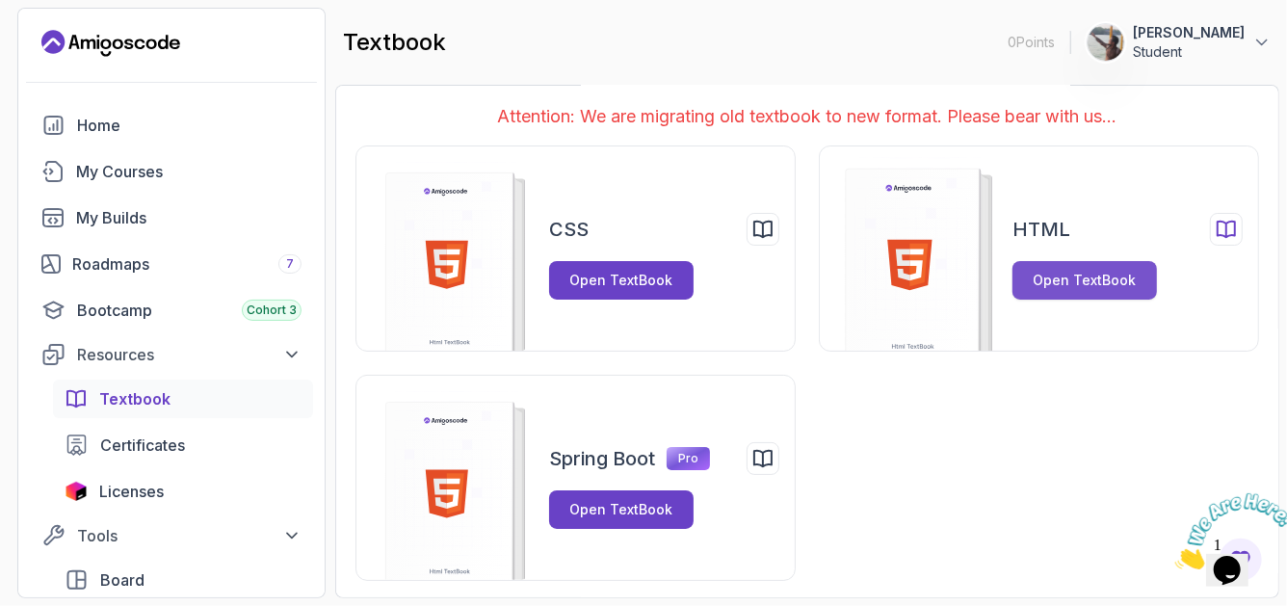
click at [1061, 283] on div "Open TextBook" at bounding box center [1085, 280] width 103 height 19
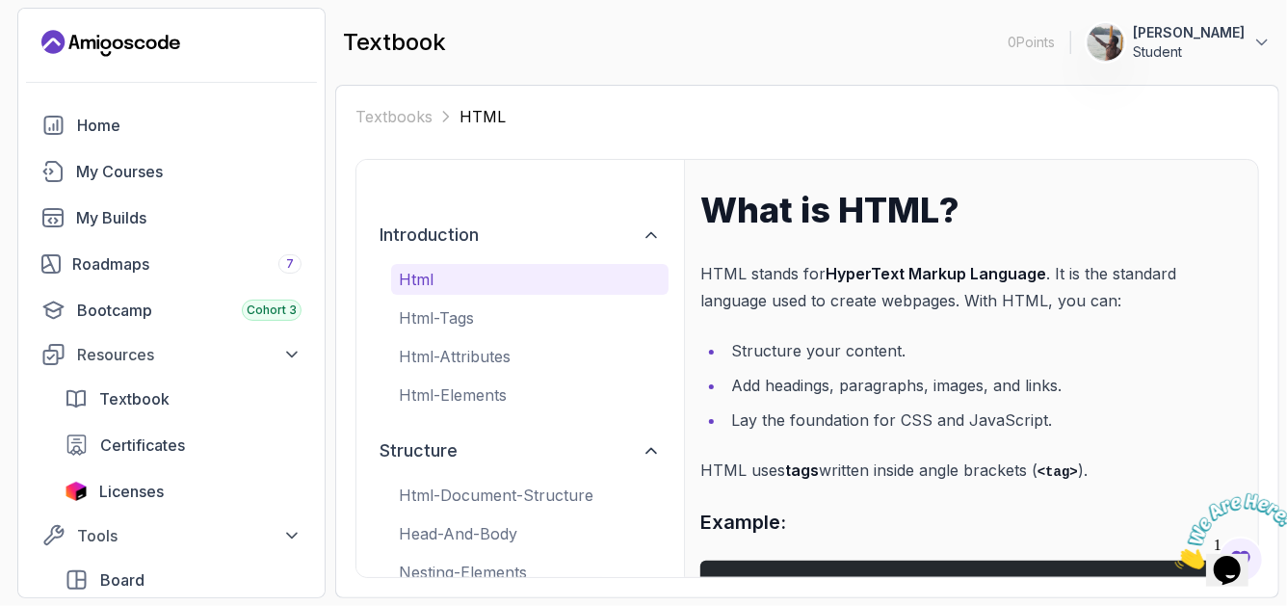
click at [792, 274] on p "HTML stands for HyperText Markup Language . It is the standard language used to…" at bounding box center [972, 287] width 542 height 54
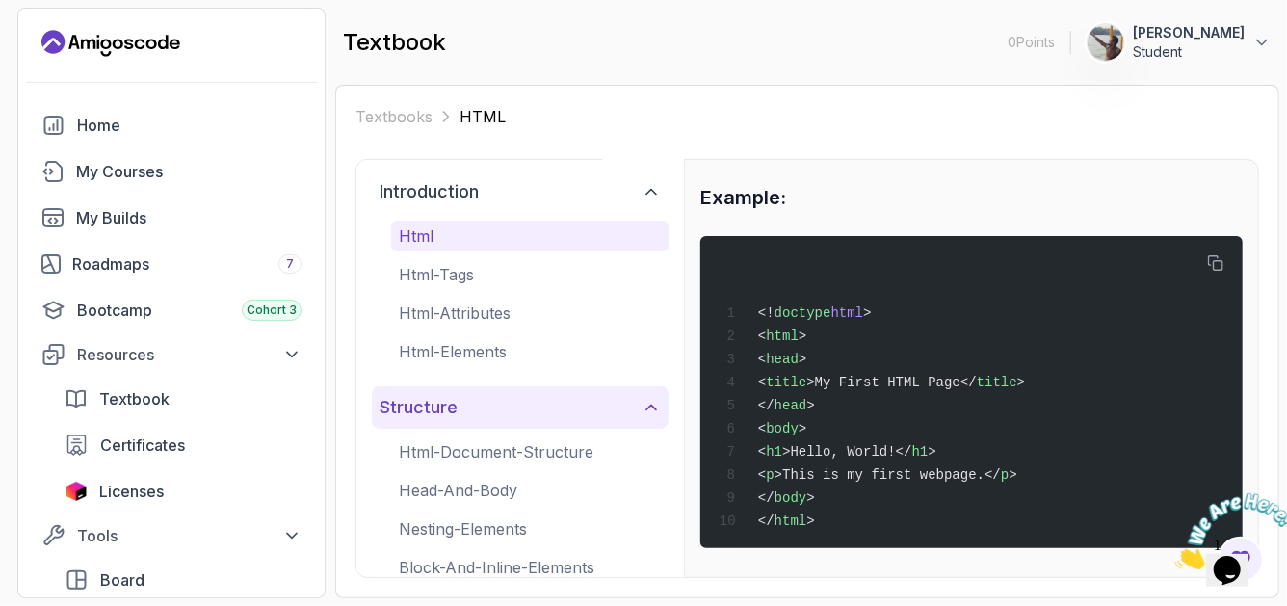
scroll to position [8, 0]
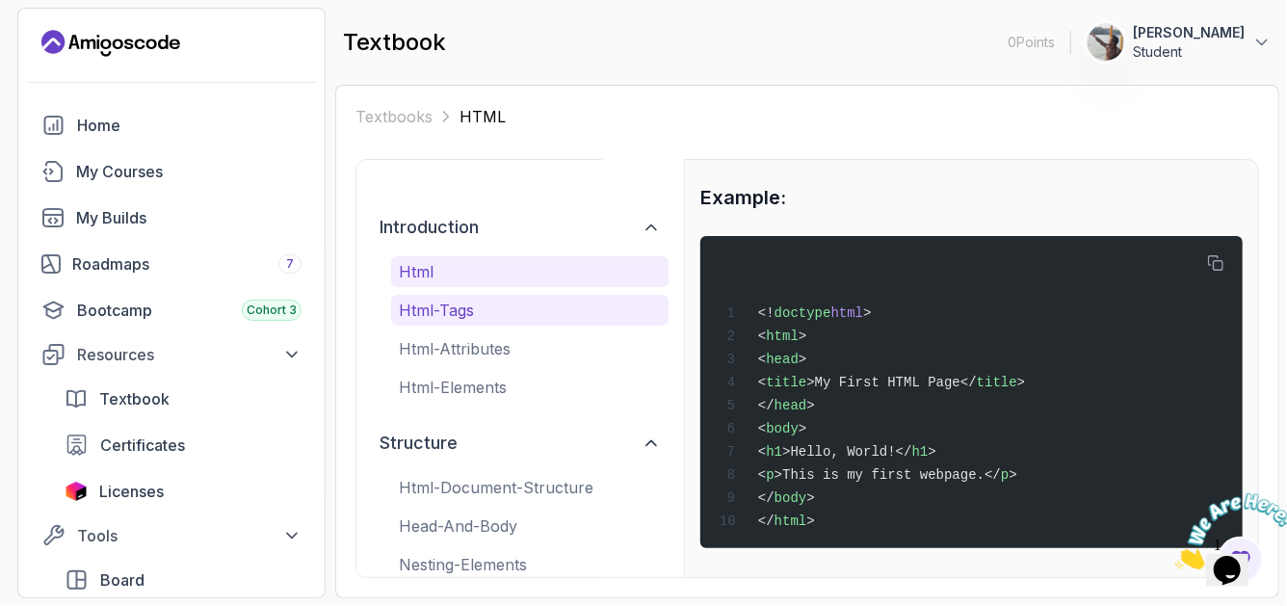
click at [493, 312] on p "html-tags" at bounding box center [530, 310] width 262 height 23
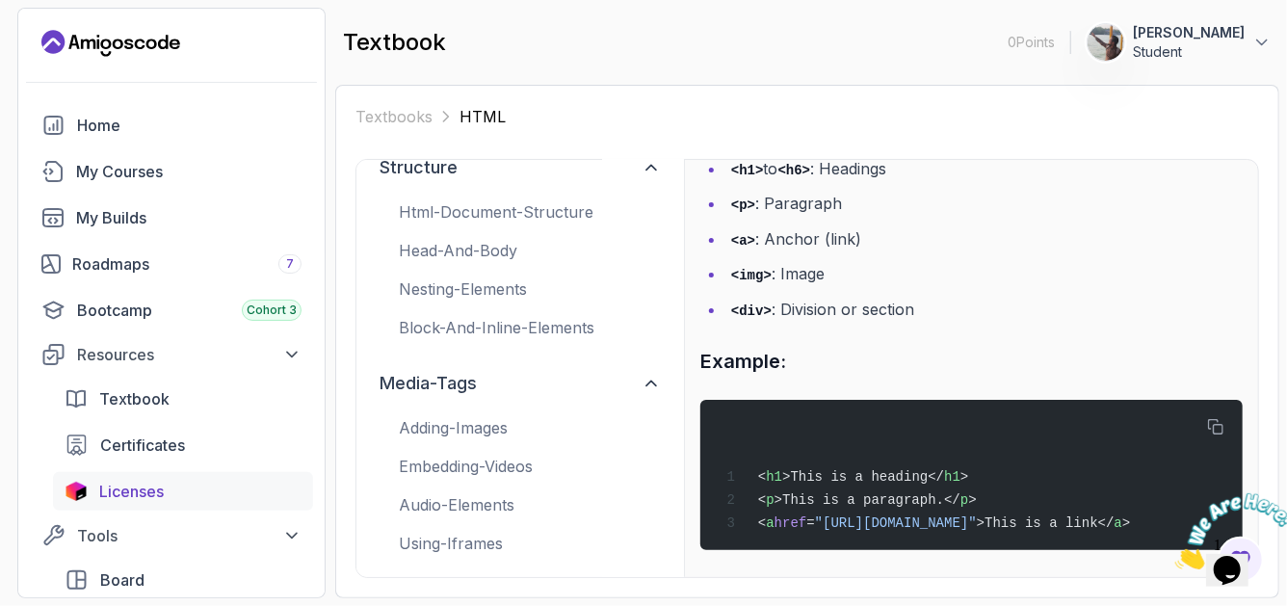
scroll to position [310, 0]
